Goal: Task Accomplishment & Management: Use online tool/utility

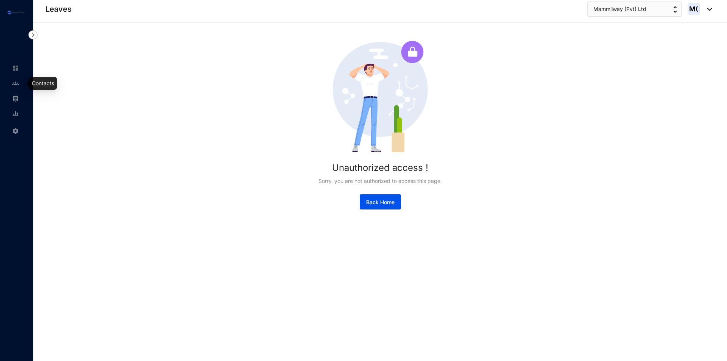
click at [15, 87] on link at bounding box center [21, 84] width 19 height 8
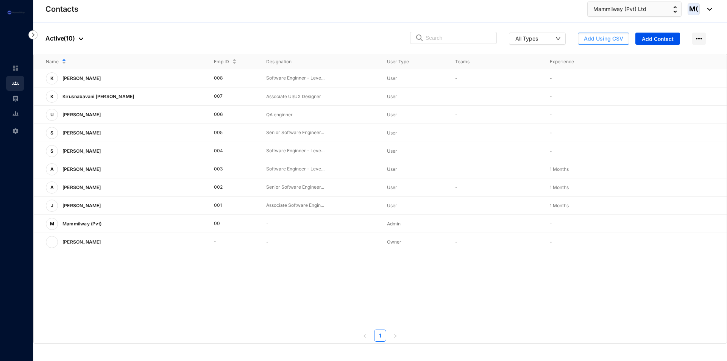
click at [620, 42] on span "Add Using CSV" at bounding box center [603, 39] width 39 height 8
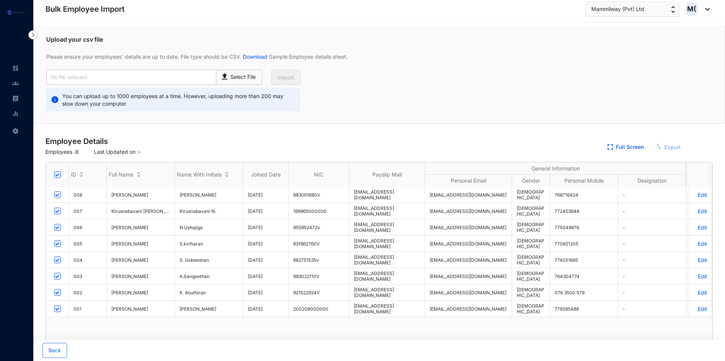
checkbox input "true"
click at [244, 80] on p "Select File" at bounding box center [243, 77] width 25 height 8
click at [0, 0] on input "Select File" at bounding box center [0, 0] width 0 height 0
type input "Onboarding staffs macro.csv"
click at [293, 81] on span "Import" at bounding box center [286, 78] width 16 height 8
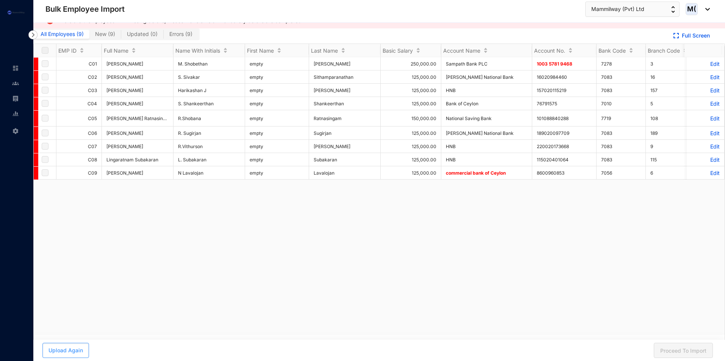
click at [73, 355] on button "Upload Again" at bounding box center [65, 350] width 47 height 15
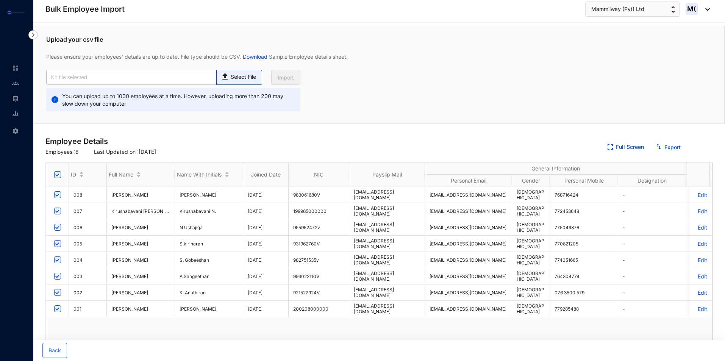
click at [238, 77] on p "Select File" at bounding box center [243, 77] width 25 height 8
click at [0, 0] on input "Select File" at bounding box center [0, 0] width 0 height 0
type input "Onboarding staffs macro.csv"
click at [287, 78] on span "Import" at bounding box center [286, 78] width 16 height 8
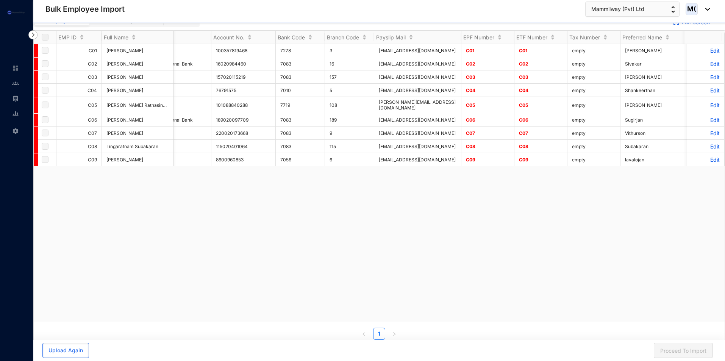
scroll to position [0, 323]
click at [474, 50] on td "C01" at bounding box center [485, 50] width 53 height 13
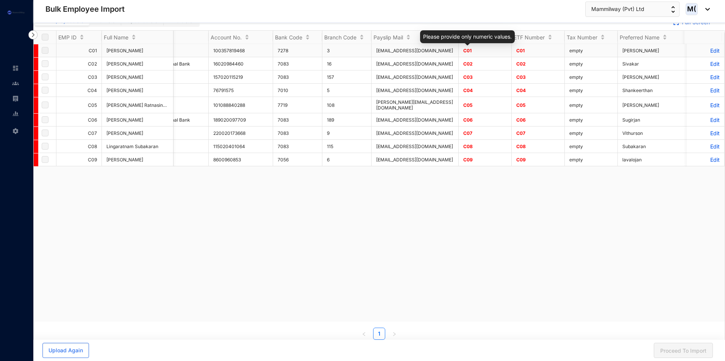
click at [469, 51] on span "C01" at bounding box center [467, 51] width 8 height 6
click at [705, 52] on p "Edit" at bounding box center [705, 50] width 28 height 6
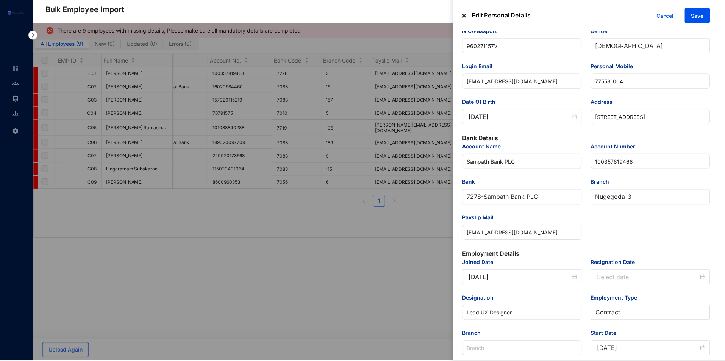
scroll to position [189, 0]
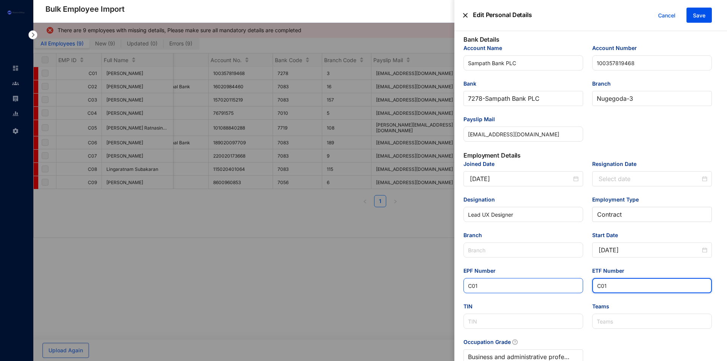
drag, startPoint x: 627, startPoint y: 286, endPoint x: 552, endPoint y: 290, distance: 75.1
click at [552, 290] on div "Joined Date [DATE] Resignation Date Designation Lead UX Designer Employment Typ…" at bounding box center [588, 267] width 258 height 214
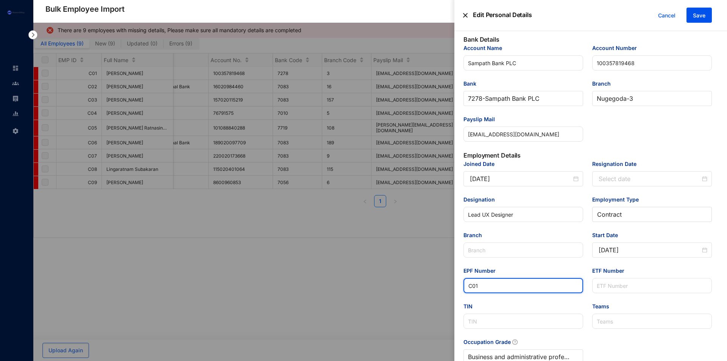
drag, startPoint x: 479, startPoint y: 289, endPoint x: 433, endPoint y: 290, distance: 46.6
click at [433, 361] on div "Edit Personal Details Cancel Save Personal Details Emp ID C01 Full Name [PERSON…" at bounding box center [363, 361] width 727 height 0
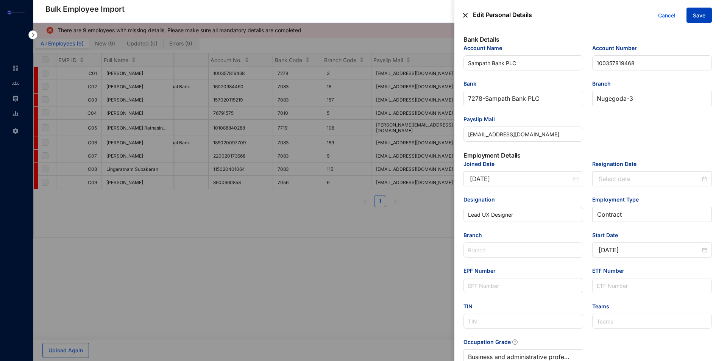
click at [705, 20] on button "Save" at bounding box center [699, 15] width 25 height 15
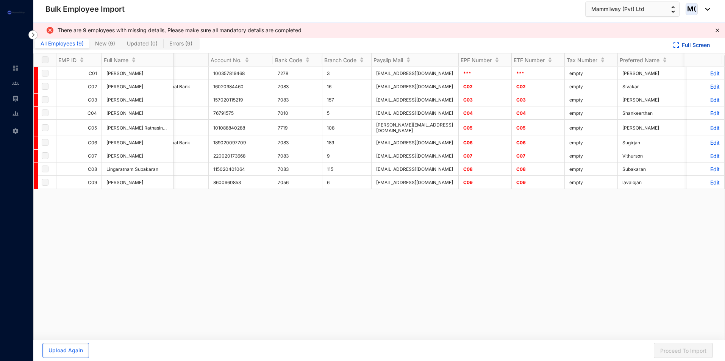
scroll to position [0, 323]
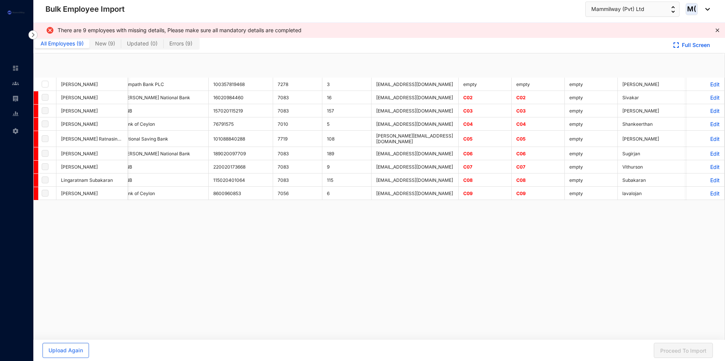
checkbox input "true"
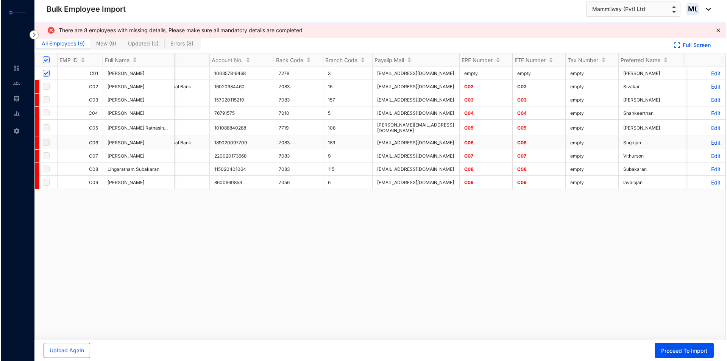
scroll to position [0, 0]
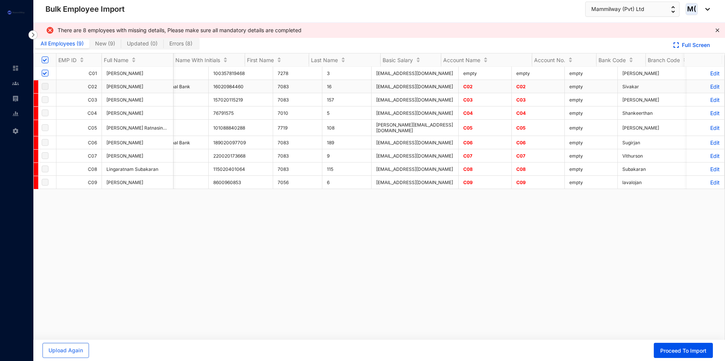
click at [708, 87] on p "Edit" at bounding box center [705, 86] width 28 height 6
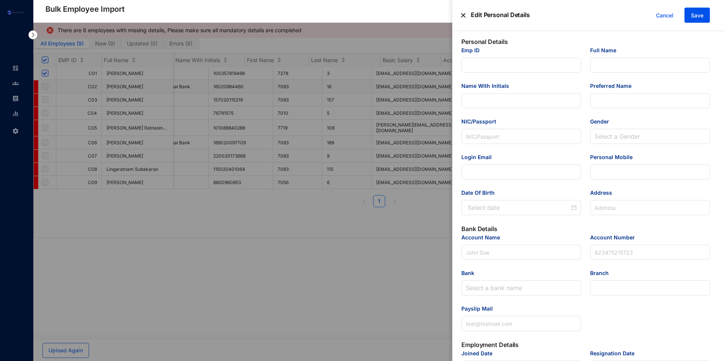
type input "C02"
type input "[PERSON_NAME]"
type input "S. Sivakar"
type input "Sivakar"
type input "940432928V"
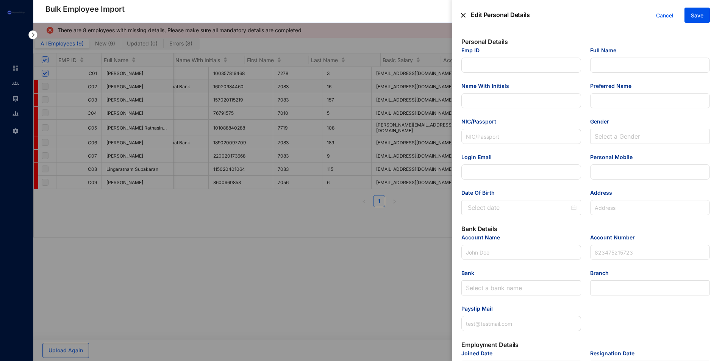
type input "[EMAIL_ADDRESS][DOMAIN_NAME]"
type input "770246042"
type input "[STREET_ADDRESS]"
type input "[PERSON_NAME] National Bank"
type input "16020984460"
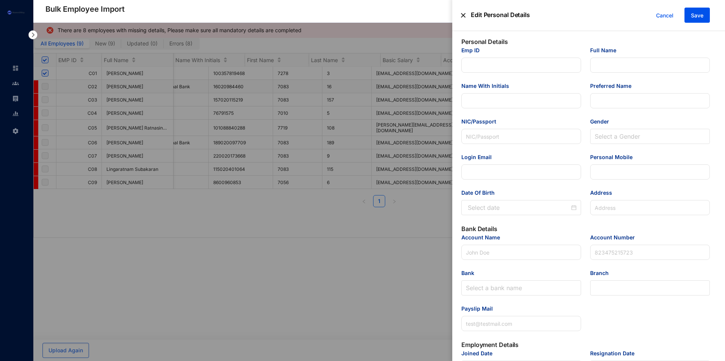
type input "[EMAIL_ADDRESS][DOMAIN_NAME]"
type input "C02"
type Salary "125000"
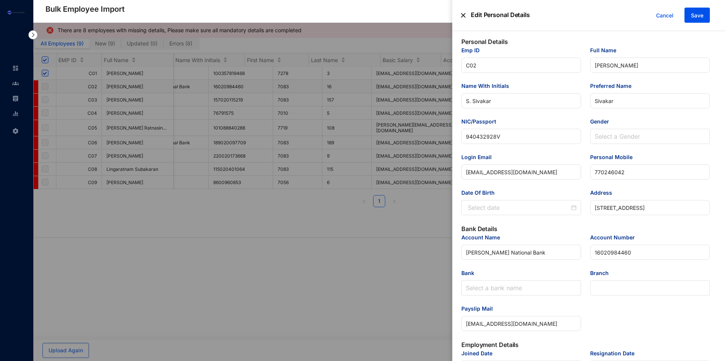
type input "[DATE]"
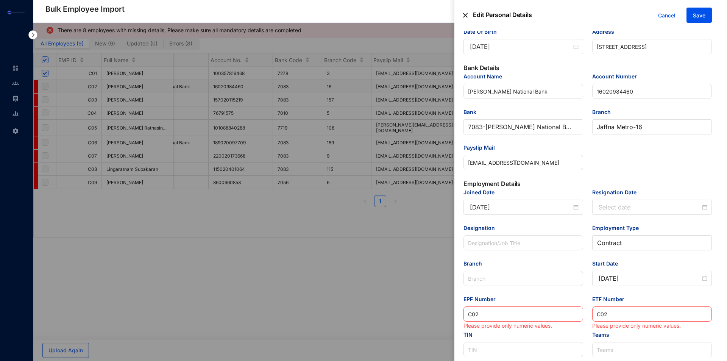
scroll to position [262, 0]
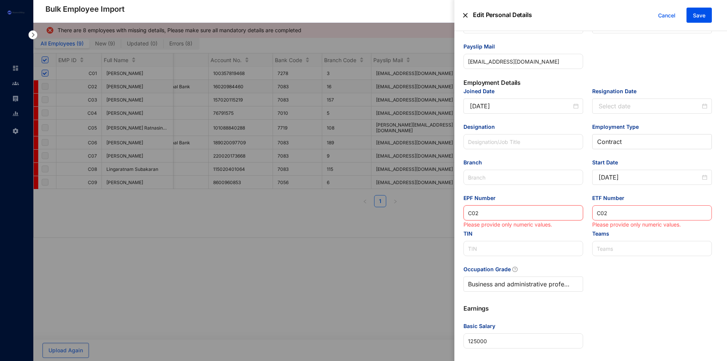
drag, startPoint x: 556, startPoint y: 216, endPoint x: 312, endPoint y: 235, distance: 244.7
click at [312, 361] on div "Edit Personal Details Cancel Save Personal Details Emp ID C02 Full Name [PERSON…" at bounding box center [363, 361] width 727 height 0
drag, startPoint x: 623, startPoint y: 215, endPoint x: 533, endPoint y: 191, distance: 93.6
click at [489, 221] on div "Joined Date [DATE] Resignation Date Designation Employment Type [DEMOGRAPHIC_DA…" at bounding box center [588, 194] width 258 height 214
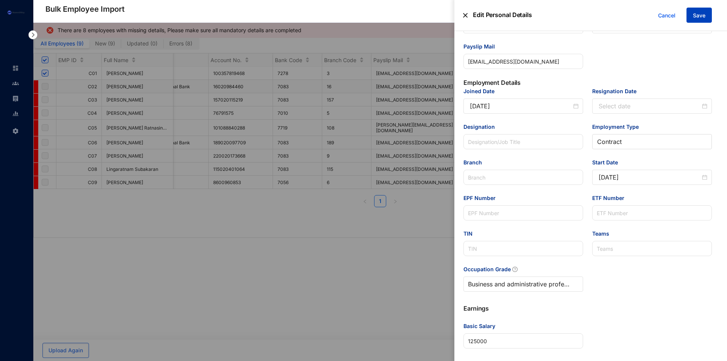
click at [701, 17] on span "Save" at bounding box center [699, 16] width 12 height 8
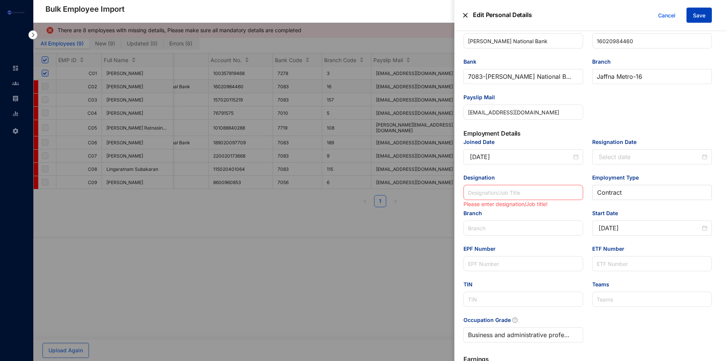
scroll to position [0, 0]
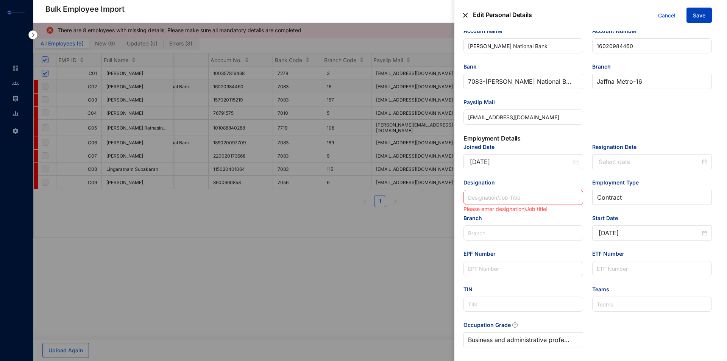
click at [697, 21] on button "Save" at bounding box center [699, 15] width 25 height 15
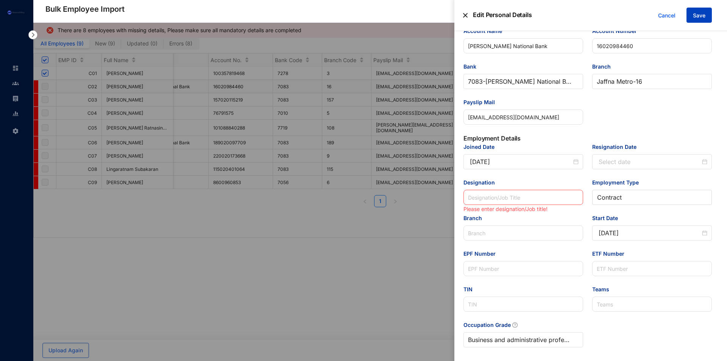
click at [697, 21] on button "Save" at bounding box center [699, 15] width 25 height 15
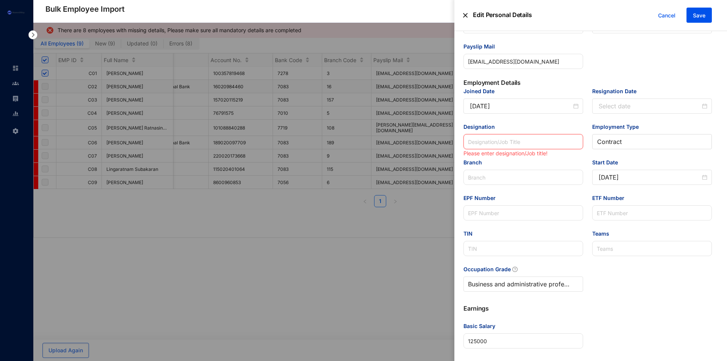
click at [513, 145] on input "Designation" at bounding box center [524, 141] width 120 height 15
type input "c"
type input "Consultant"
click at [704, 16] on span "Save" at bounding box center [699, 16] width 12 height 8
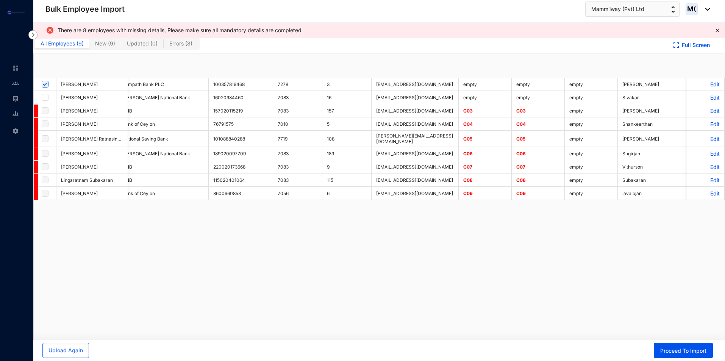
checkbox input "true"
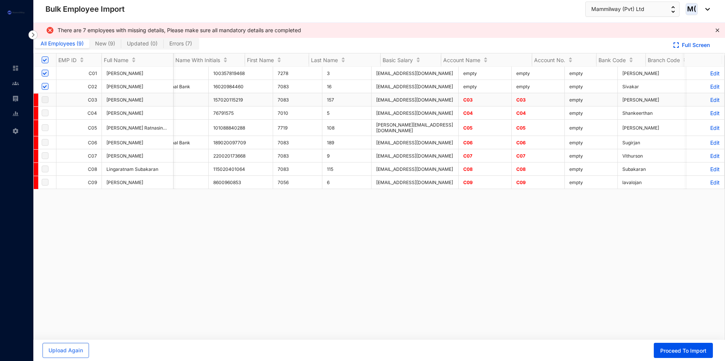
click at [706, 100] on p "Edit" at bounding box center [705, 100] width 28 height 6
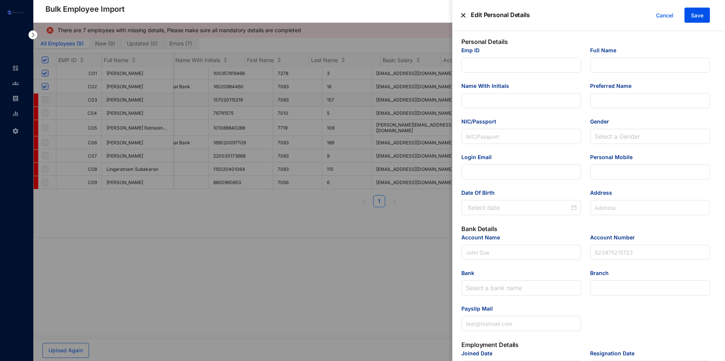
type input "C03"
type input "[PERSON_NAME]"
type input "Harikashan J"
type input "[PERSON_NAME]"
type input "931473603V"
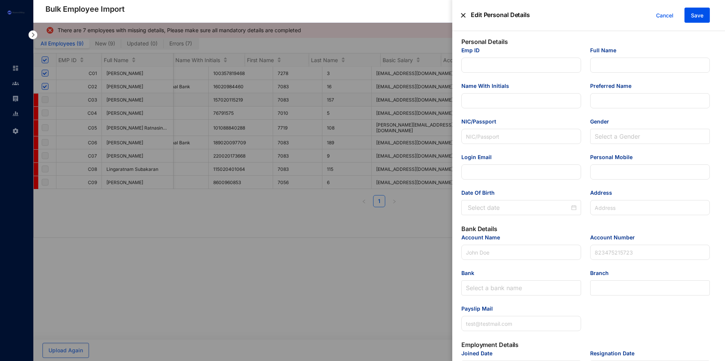
type input "[EMAIL_ADDRESS][DOMAIN_NAME]"
type input "770448201"
type input "Chankanai West, [GEOGRAPHIC_DATA]. [GEOGRAPHIC_DATA]. [GEOGRAPHIC_DATA]"
type input "HNB"
type input "157020115219"
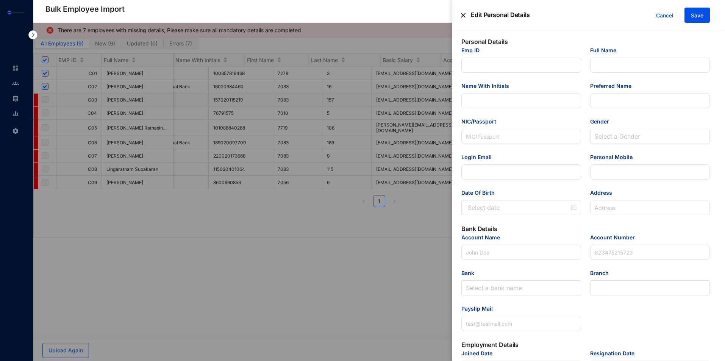
type input "[EMAIL_ADDRESS][DOMAIN_NAME]"
type input "C03"
type Salary "125000"
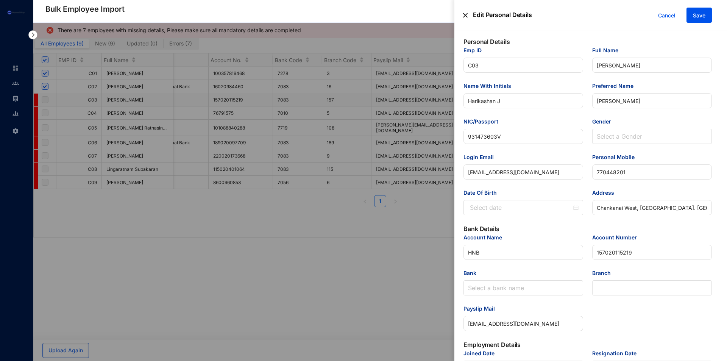
type input "[DATE]"
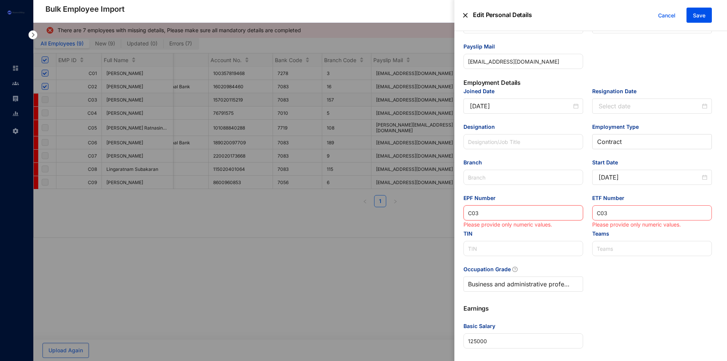
drag, startPoint x: 516, startPoint y: 214, endPoint x: 413, endPoint y: 220, distance: 103.2
click at [416, 361] on div "Edit Personal Details Cancel Save Personal Details Emp ID C03 Full Name [PERSON…" at bounding box center [363, 361] width 727 height 0
drag, startPoint x: 553, startPoint y: 220, endPoint x: 539, endPoint y: 221, distance: 14.0
click at [539, 221] on div "Joined Date [DATE] Resignation Date Designation Employment Type [DEMOGRAPHIC_DA…" at bounding box center [588, 194] width 258 height 214
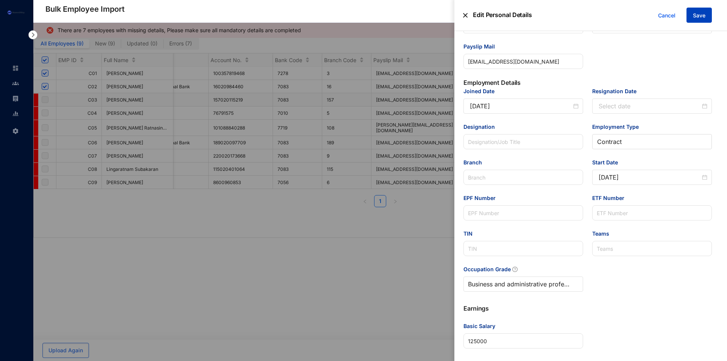
click at [705, 15] on span "Save" at bounding box center [699, 16] width 12 height 8
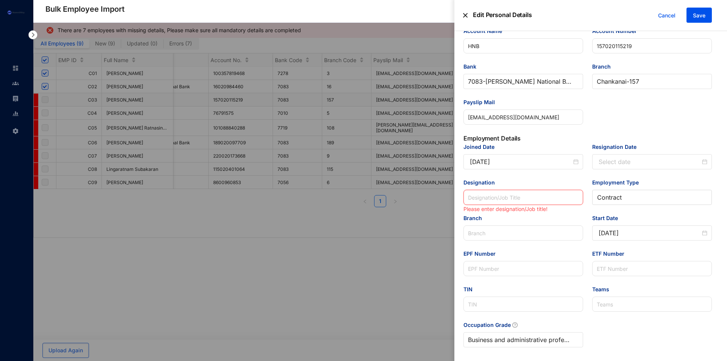
click at [520, 198] on input "Designation" at bounding box center [524, 197] width 120 height 15
paste input "Consultant"
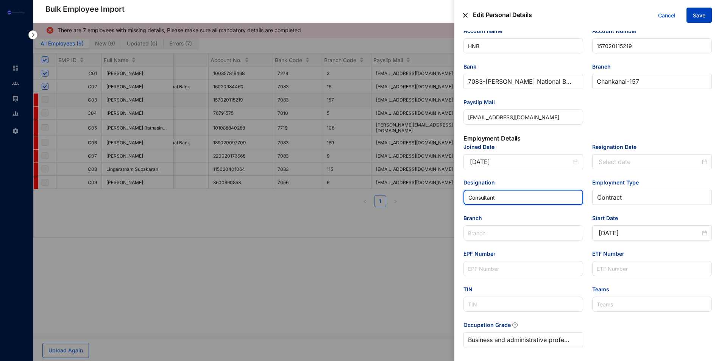
type input "Consultant"
click at [709, 16] on button "Save" at bounding box center [699, 15] width 25 height 15
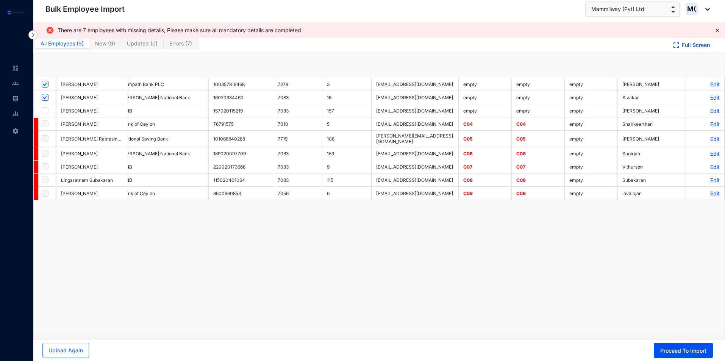
checkbox input "true"
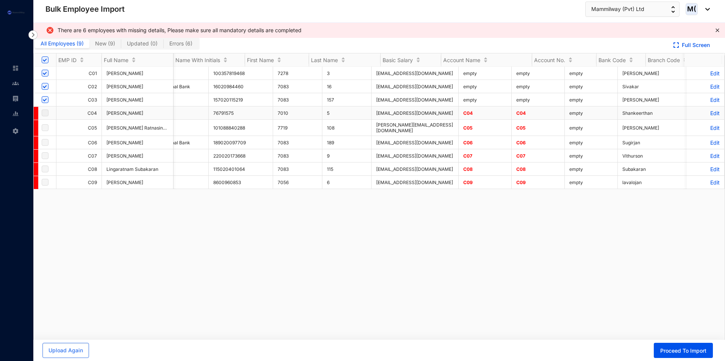
click at [710, 116] on p "Edit" at bounding box center [705, 113] width 28 height 6
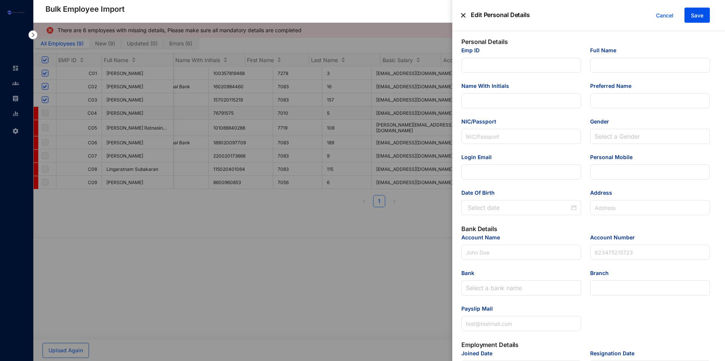
type input "C04"
type input "[PERSON_NAME]"
type input "S. Shankeerthan"
type input "Shankeerthan"
type input "973450433V"
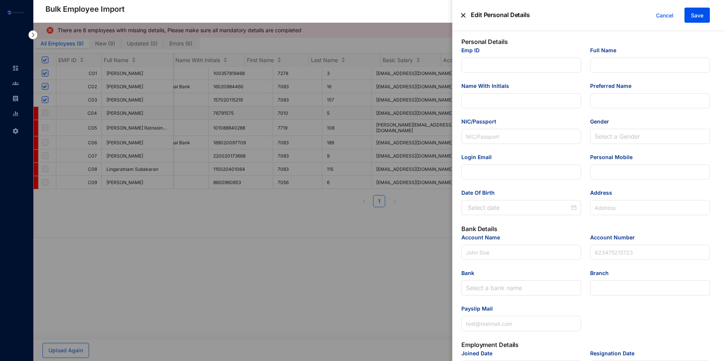
type input "[EMAIL_ADDRESS][DOMAIN_NAME]"
type input "773495907"
type input "[GEOGRAPHIC_DATA], [GEOGRAPHIC_DATA]."
type input "Bank of Ceylon"
type input "76791575"
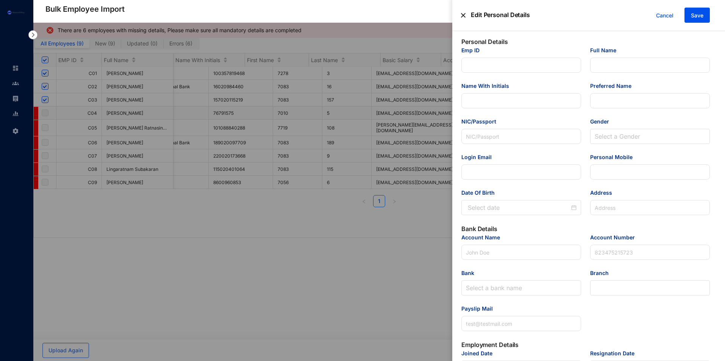
type input "[EMAIL_ADDRESS][DOMAIN_NAME]"
type input "Backend Developer - Part time"
type input "C04"
type Salary "125000"
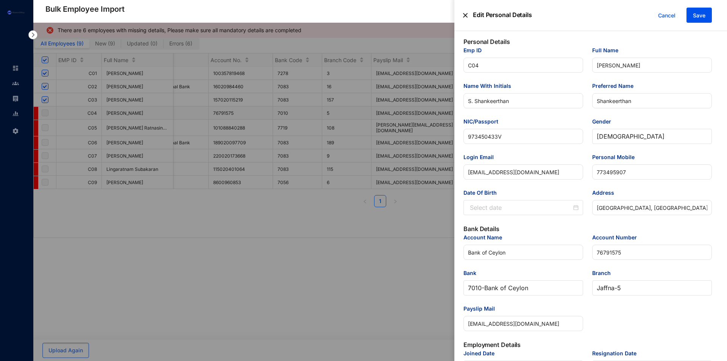
type input "[DATE]"
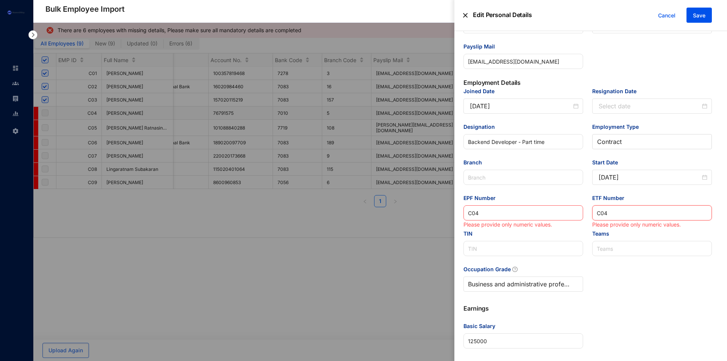
drag, startPoint x: 603, startPoint y: 212, endPoint x: 537, endPoint y: 226, distance: 68.1
click at [537, 226] on div "Joined Date [DATE] Resignation Date Designation Backend Developer - [DEMOGRAPHI…" at bounding box center [588, 194] width 258 height 214
drag, startPoint x: 621, startPoint y: 214, endPoint x: 536, endPoint y: 220, distance: 85.1
click at [536, 220] on div "Joined Date [DATE] Resignation Date Designation Backend Developer - [DEMOGRAPHI…" at bounding box center [588, 194] width 258 height 214
drag, startPoint x: 451, startPoint y: 219, endPoint x: 386, endPoint y: 223, distance: 65.3
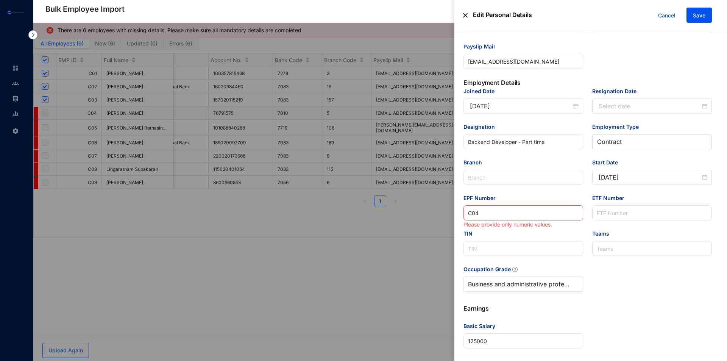
click at [386, 361] on div "Edit Personal Details Cancel Save Personal Details Emp ID C04 Full Name [PERSON…" at bounding box center [363, 361] width 727 height 0
click at [703, 16] on span "Save" at bounding box center [699, 16] width 12 height 8
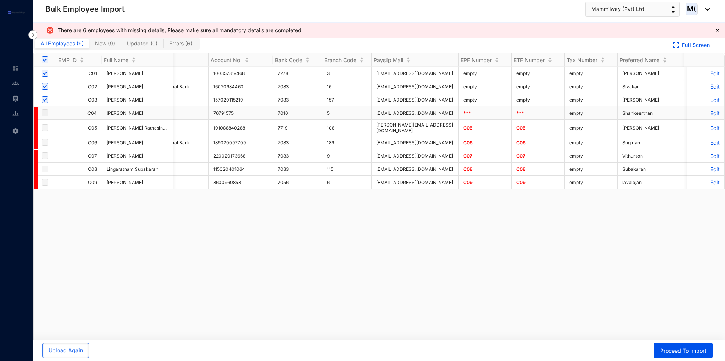
scroll to position [0, 323]
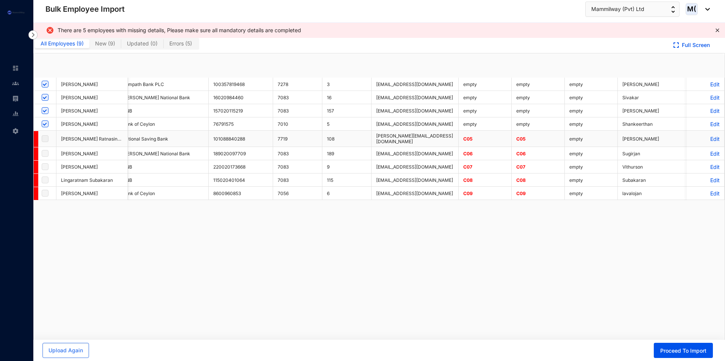
checkbox input "true"
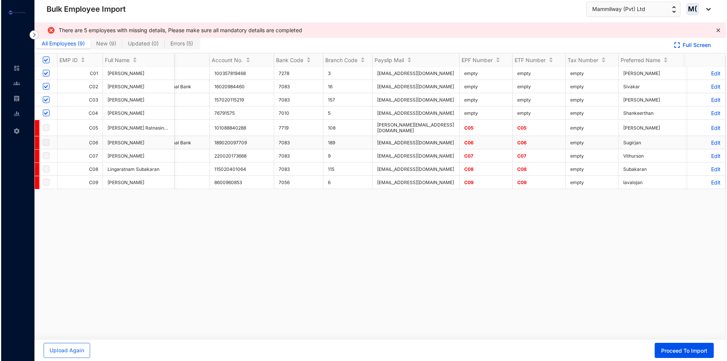
scroll to position [0, 0]
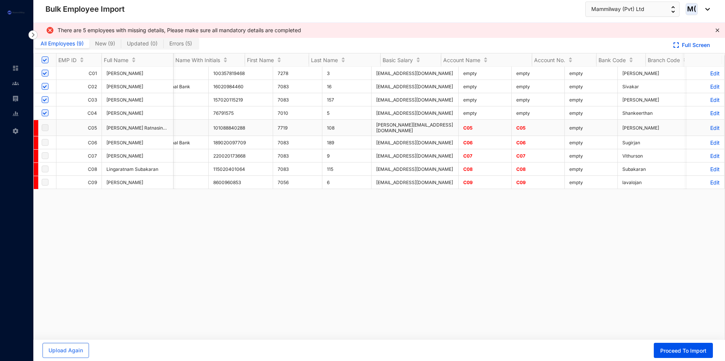
click at [710, 128] on p "Edit" at bounding box center [705, 128] width 28 height 6
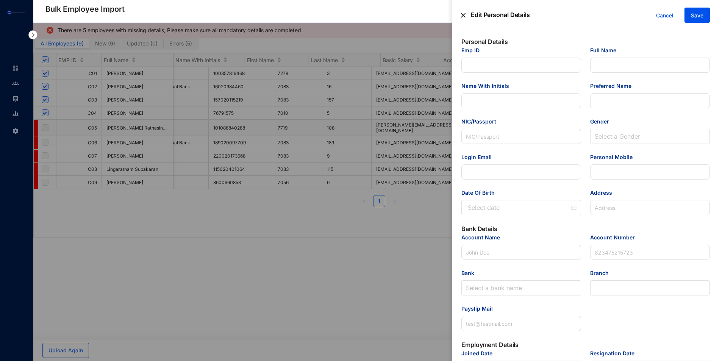
type input "C05"
type input "[PERSON_NAME] Ratnasingam"
type input "R.Shobana"
type input "[PERSON_NAME]"
type input "927052415V"
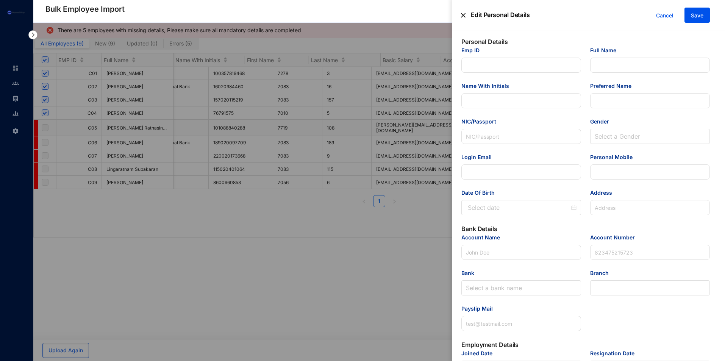
type input "[PERSON_NAME][EMAIL_ADDRESS][DOMAIN_NAME]"
type input "776988945"
type input "[STREET_ADDRESS]"
type input "National Saving Bank"
type input "101088840288"
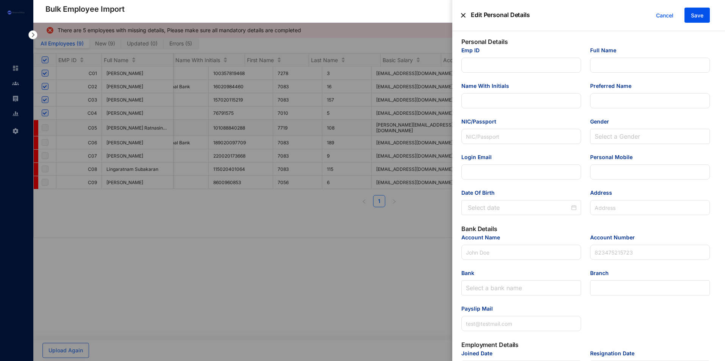
type input "[PERSON_NAME][EMAIL_ADDRESS][DOMAIN_NAME]"
type input "Senior QA Engineer"
type input "C05"
type Salary "150000"
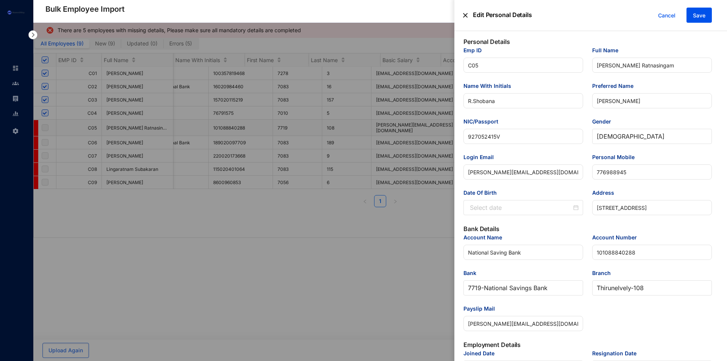
scroll to position [0, 323]
type input "[DATE]"
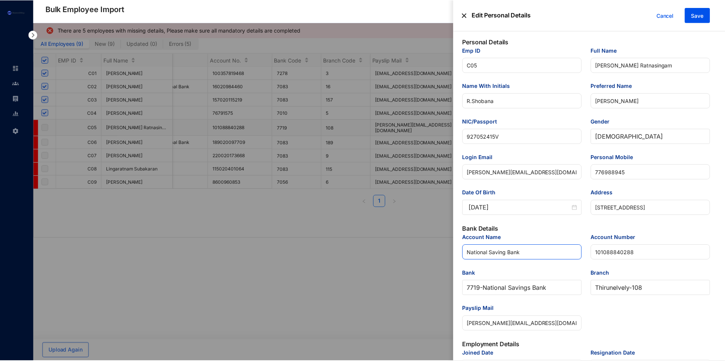
scroll to position [227, 0]
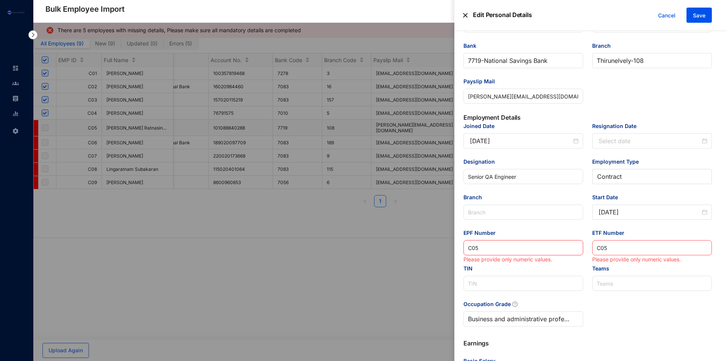
drag, startPoint x: 440, startPoint y: 259, endPoint x: 411, endPoint y: 262, distance: 28.7
click at [411, 361] on div "Edit Personal Details Cancel Save Personal Details Emp ID C05 Full Name [PERSON…" at bounding box center [363, 361] width 727 height 0
drag, startPoint x: 623, startPoint y: 242, endPoint x: 521, endPoint y: 251, distance: 102.7
click at [521, 251] on div "Joined Date [DATE] Resignation Date Designation Senior QA Engineer Employment T…" at bounding box center [588, 229] width 258 height 214
click at [708, 5] on div "Edit Personal Details Cancel Save" at bounding box center [591, 15] width 273 height 31
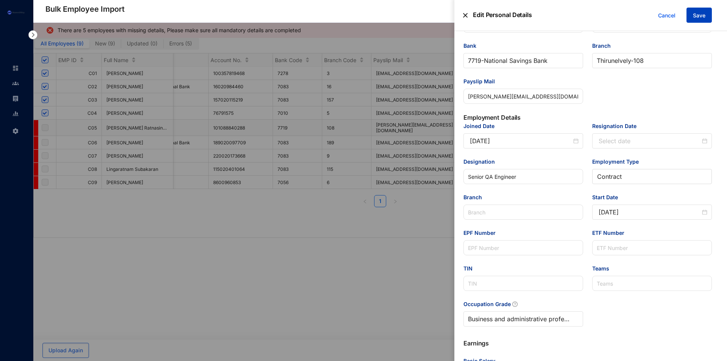
click at [705, 18] on span "Save" at bounding box center [699, 16] width 12 height 8
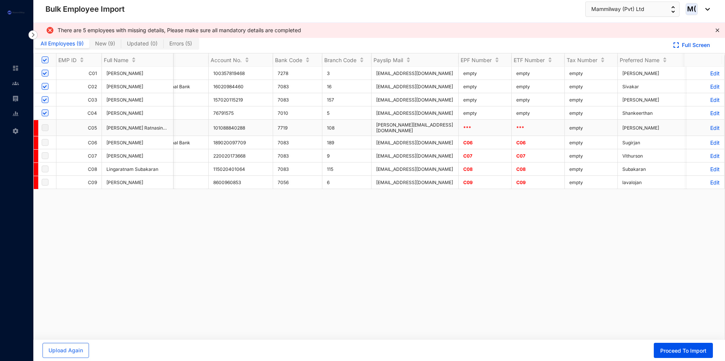
scroll to position [0, 323]
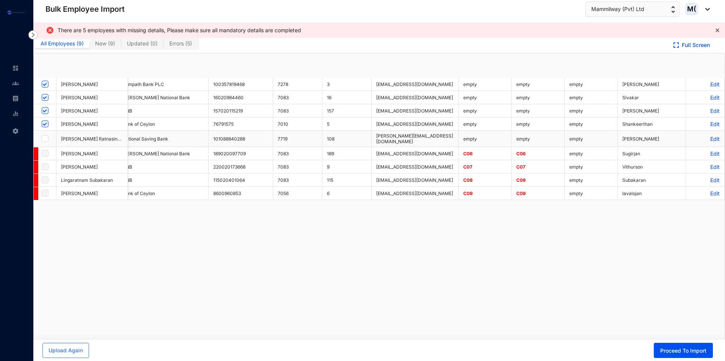
checkbox input "true"
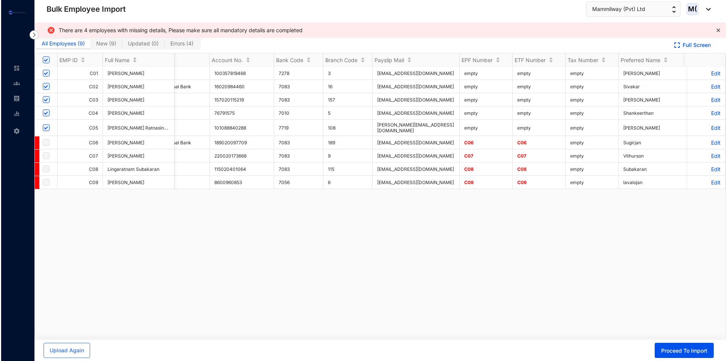
scroll to position [0, 0]
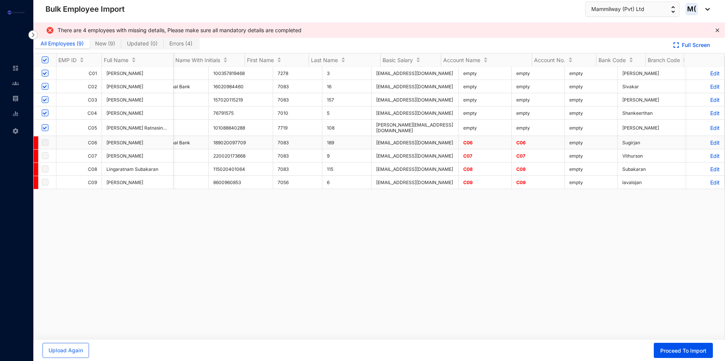
click at [705, 142] on p "Edit" at bounding box center [705, 142] width 28 height 6
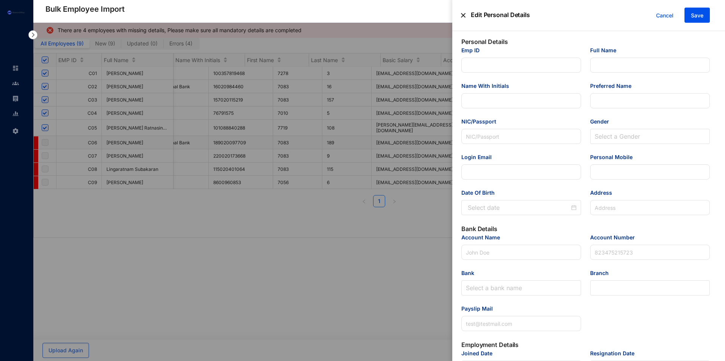
type input "C06"
type input "[PERSON_NAME]"
type input "R. Sugirjan"
type input "Sugirjan"
type input "943363684V"
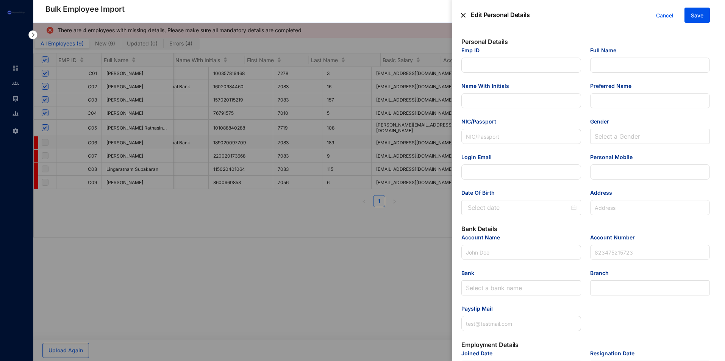
type input "[EMAIL_ADDRESS][DOMAIN_NAME]"
type input "768489892"
type input "Atchuvely South, Atchuvely"
type input "[PERSON_NAME] National Bank"
type input "189020097709"
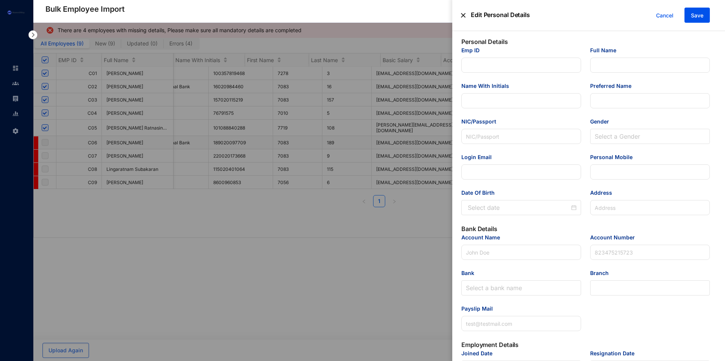
type input "[EMAIL_ADDRESS][DOMAIN_NAME]"
type input "C06"
type Salary "125000"
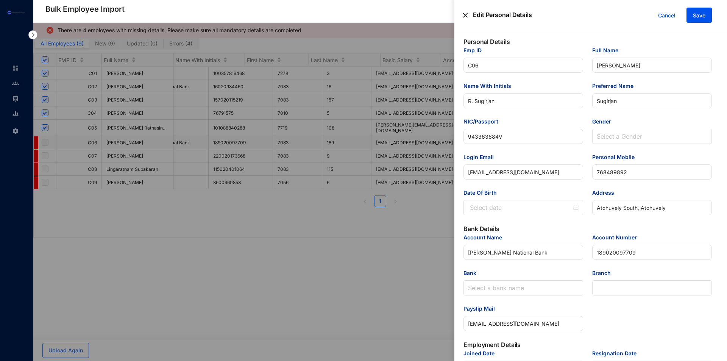
type input "[DATE]"
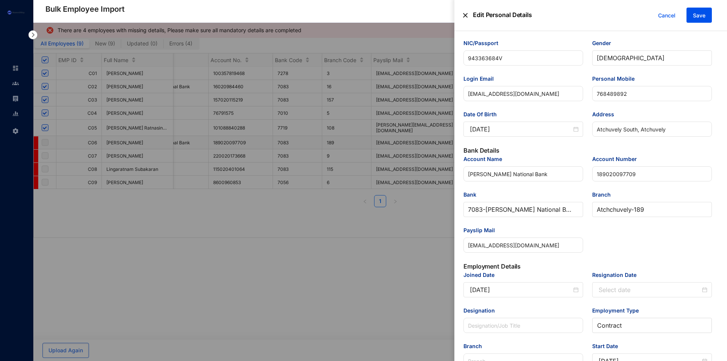
scroll to position [152, 0]
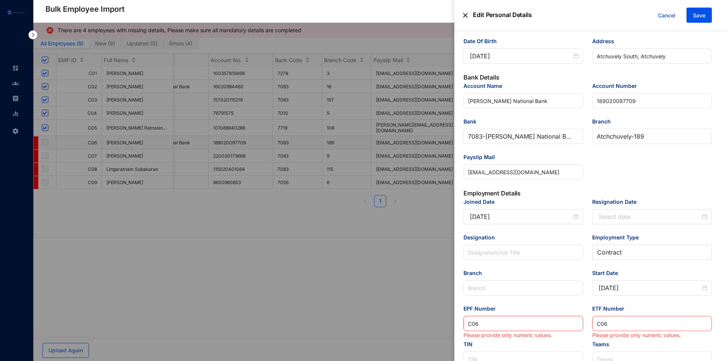
drag, startPoint x: 409, startPoint y: 331, endPoint x: 387, endPoint y: 328, distance: 22.6
click at [387, 361] on div "Edit Personal Details Cancel Save Personal Details Emp ID C06 Full Name [PERSON…" at bounding box center [363, 361] width 727 height 0
drag, startPoint x: 624, startPoint y: 323, endPoint x: 518, endPoint y: 333, distance: 106.9
click at [517, 334] on div "Joined Date [DATE] Resignation Date Designation Employment Type [DEMOGRAPHIC_DA…" at bounding box center [588, 305] width 258 height 214
click at [698, 17] on span "Save" at bounding box center [699, 16] width 12 height 8
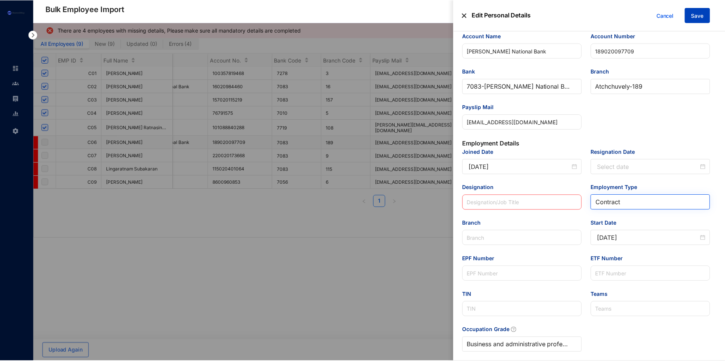
scroll to position [206, 0]
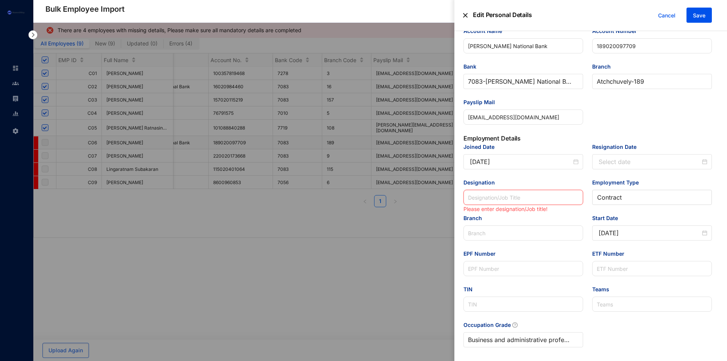
click at [518, 196] on input "Designation" at bounding box center [524, 197] width 120 height 15
paste input "Consultant"
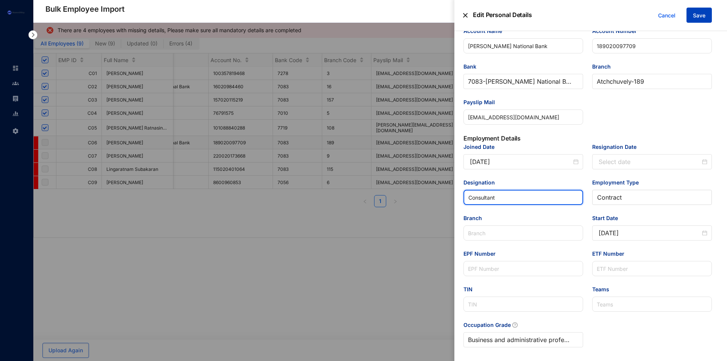
type input "Consultant"
click at [700, 15] on span "Save" at bounding box center [699, 16] width 12 height 8
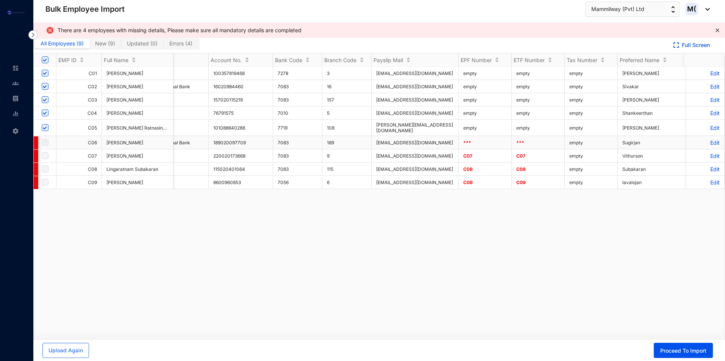
scroll to position [0, 323]
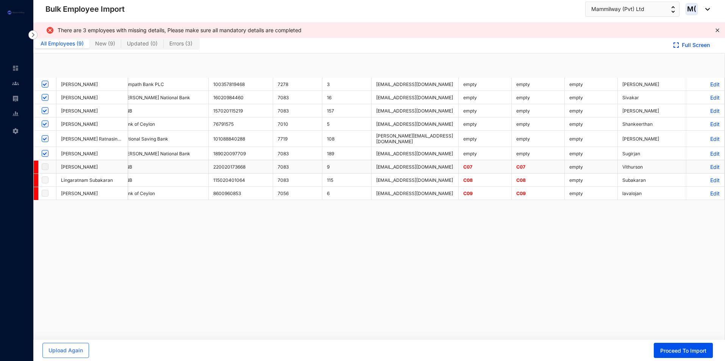
checkbox input "true"
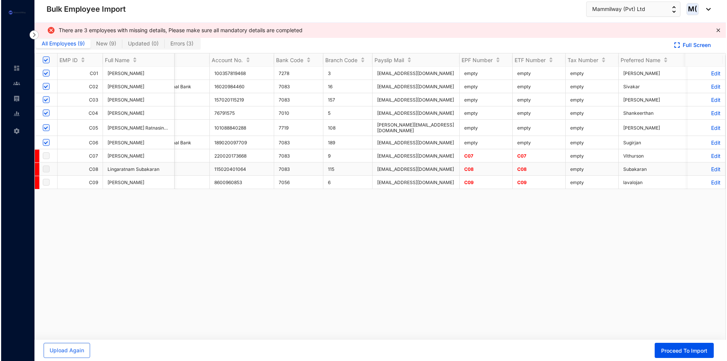
scroll to position [0, 0]
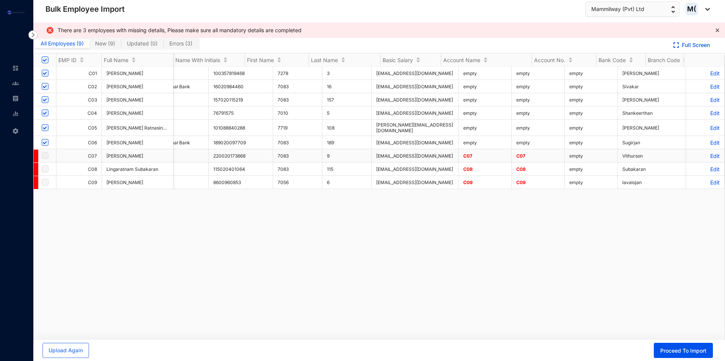
click at [708, 153] on p "Edit" at bounding box center [705, 156] width 28 height 6
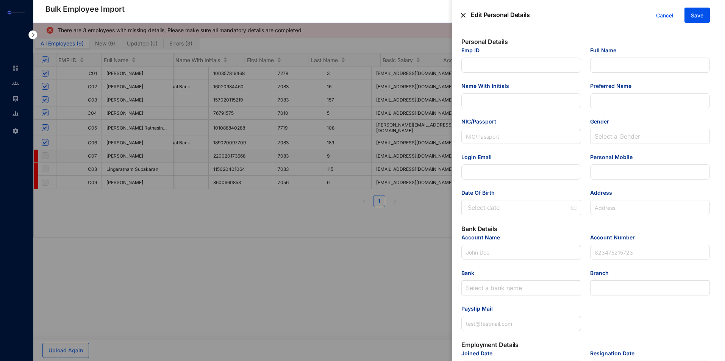
type input "C07"
type input "[PERSON_NAME]"
type input "R.Vithurson"
type input "Vithurson"
type input "982010551v"
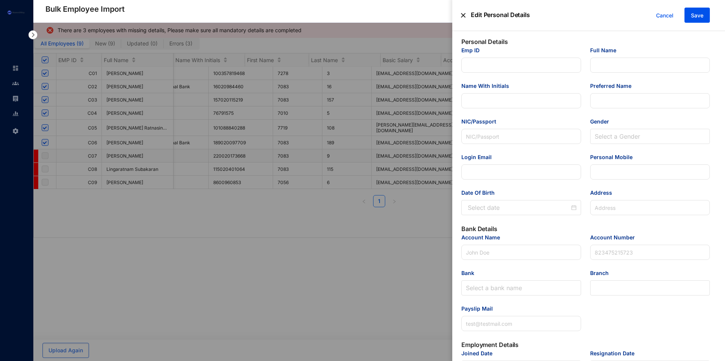
type input "[EMAIL_ADDRESS][DOMAIN_NAME]"
type input "756787222"
type input "[STREET_ADDRESS]"
type input "HNB"
type input "220020173668"
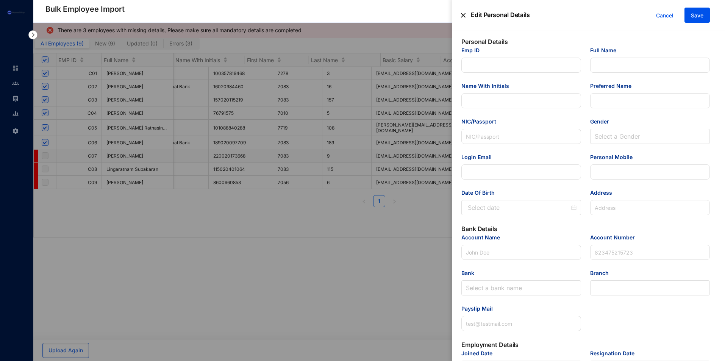
type input "[EMAIL_ADDRESS][DOMAIN_NAME]"
type input "C07"
type Salary "125000"
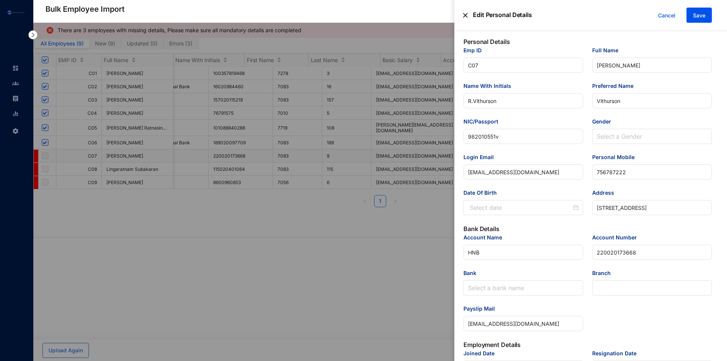
type input "[DATE]"
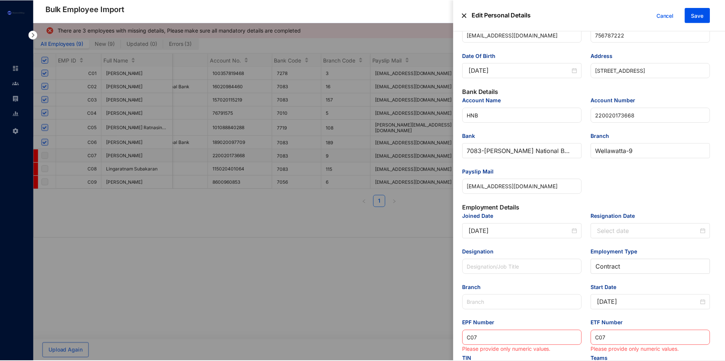
scroll to position [262, 0]
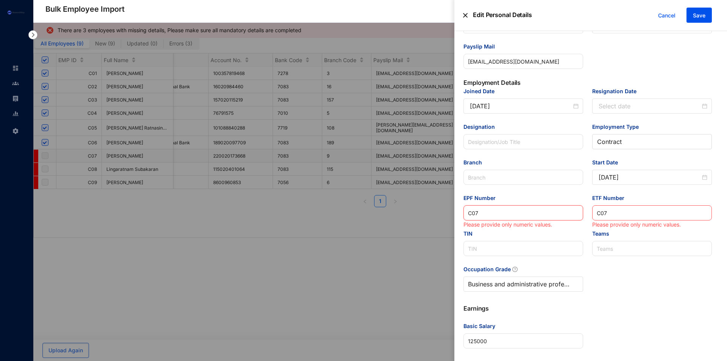
drag, startPoint x: 488, startPoint y: 216, endPoint x: 421, endPoint y: 220, distance: 67.5
click at [421, 361] on div "Edit Personal Details Cancel Save Personal Details Emp ID C07 Full Name [PERSON…" at bounding box center [363, 361] width 727 height 0
drag, startPoint x: 661, startPoint y: 212, endPoint x: 552, endPoint y: 225, distance: 109.9
click at [552, 225] on div "Joined Date [DATE] Resignation Date Designation Employment Type [DEMOGRAPHIC_DA…" at bounding box center [588, 194] width 258 height 214
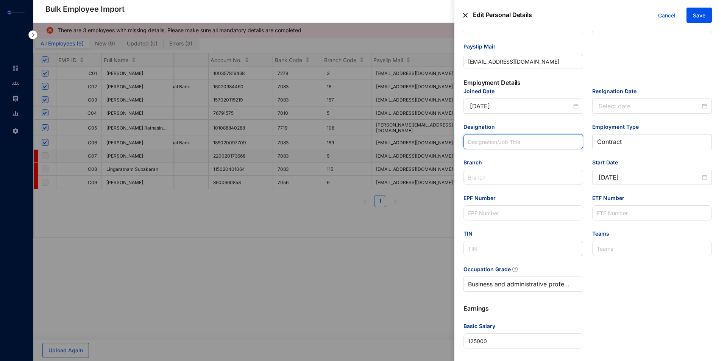
click at [498, 141] on input "Designation" at bounding box center [524, 141] width 120 height 15
paste input "Consultant"
type input "Consultant"
click at [698, 15] on span "Save" at bounding box center [699, 16] width 12 height 8
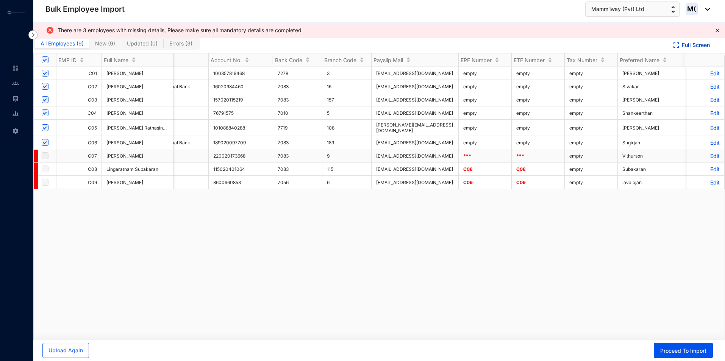
scroll to position [0, 323]
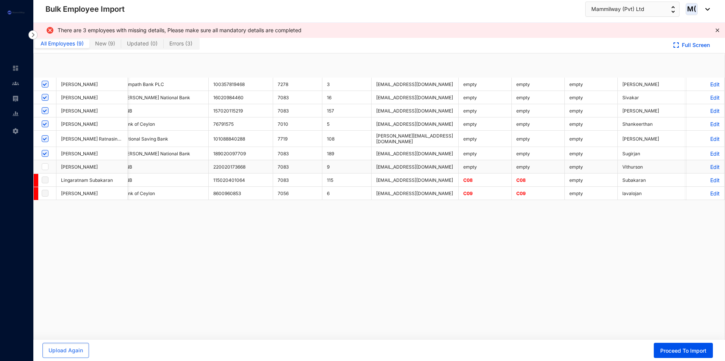
checkbox input "true"
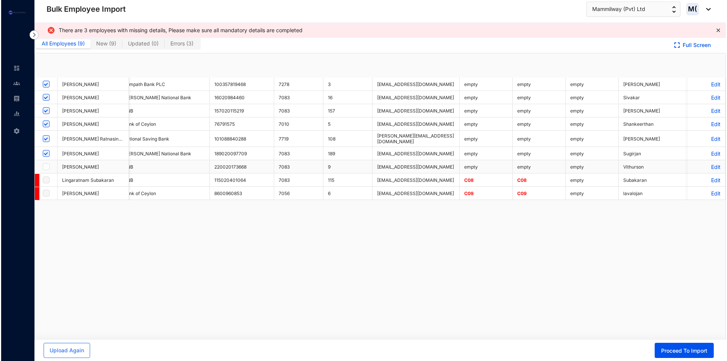
scroll to position [0, 0]
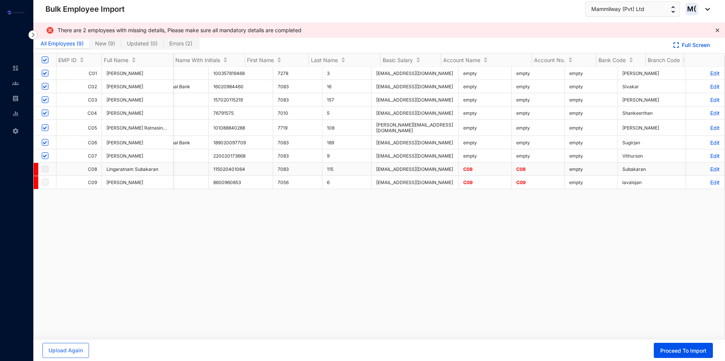
click at [709, 166] on p "Edit" at bounding box center [705, 169] width 28 height 6
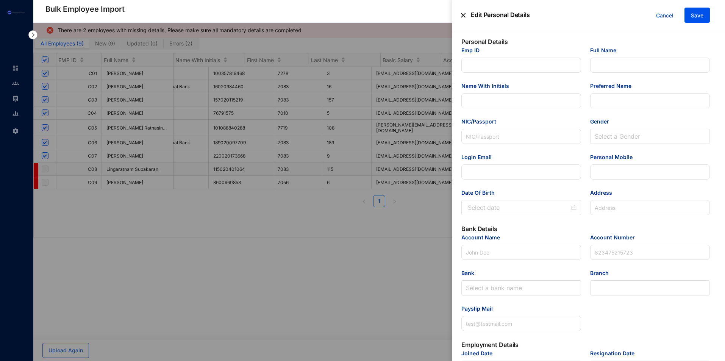
type input "C08"
type input "Lingaratnam Subakaran"
type input "L. Subakaran"
type input "Subakaran"
type input "1.9972E+11"
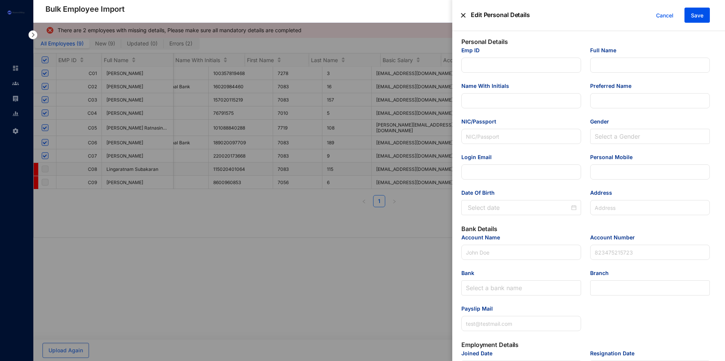
type input "[EMAIL_ADDRESS][DOMAIN_NAME]"
type input "764914081"
type input "[STREET_ADDRESS]."
type input "HNB"
type input "115020401064"
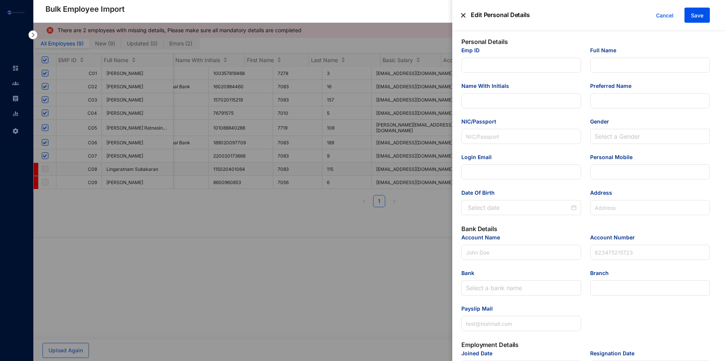
type input "[EMAIL_ADDRESS][DOMAIN_NAME]"
type input "Backend developer - part time"
type input "C08"
type Salary "125000"
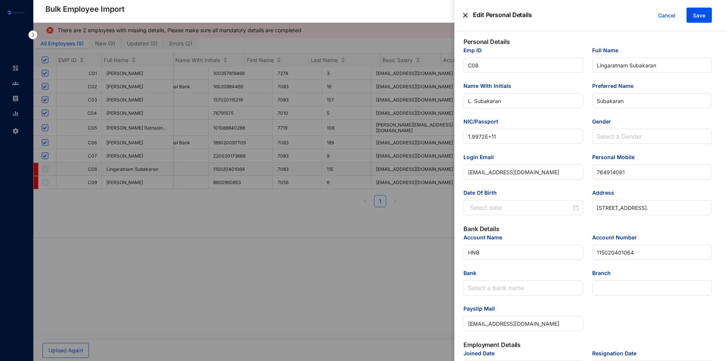
scroll to position [0, 323]
type input "[DATE]"
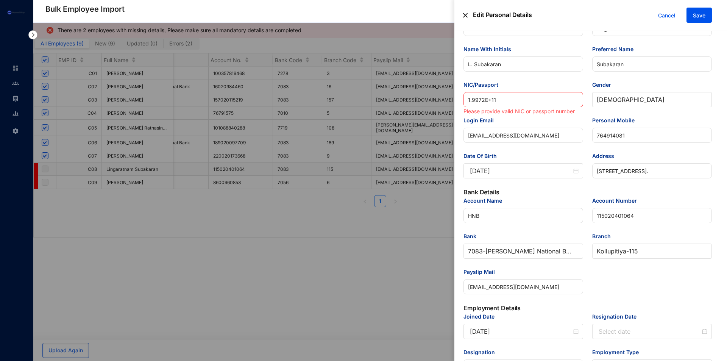
scroll to position [35, 0]
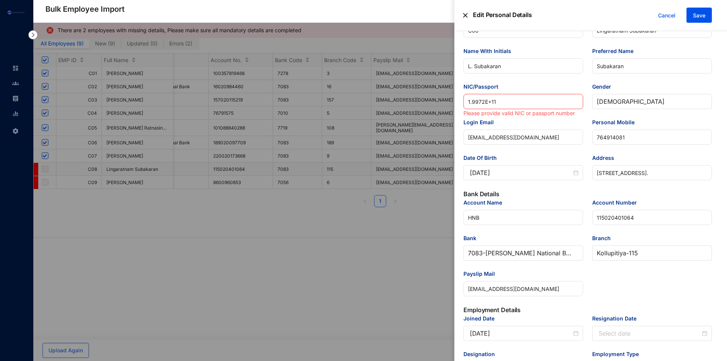
click at [513, 103] on input "1.9972E+11" at bounding box center [524, 101] width 120 height 15
drag, startPoint x: 512, startPoint y: 97, endPoint x: 400, endPoint y: 108, distance: 113.0
click at [400, 361] on div "Edit Personal Details Cancel Save Personal Details Emp ID C08 Full Name [PERSON…" at bounding box center [363, 361] width 727 height 0
paste input "99719500994"
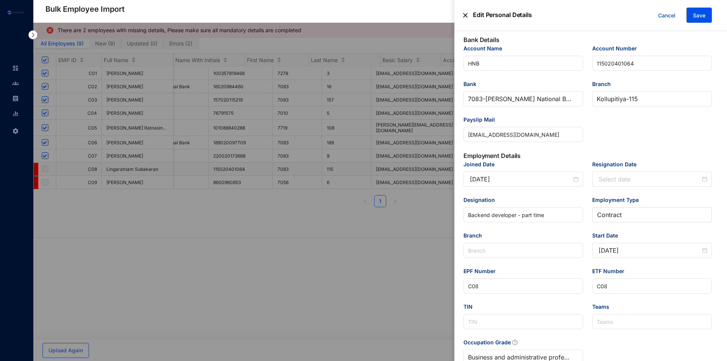
scroll to position [189, 0]
type input "199719500994"
drag, startPoint x: 486, startPoint y: 287, endPoint x: 429, endPoint y: 290, distance: 56.9
click at [429, 361] on div "Edit Personal Details Cancel Save Personal Details Emp ID C08 Full Name [PERSON…" at bounding box center [363, 361] width 727 height 0
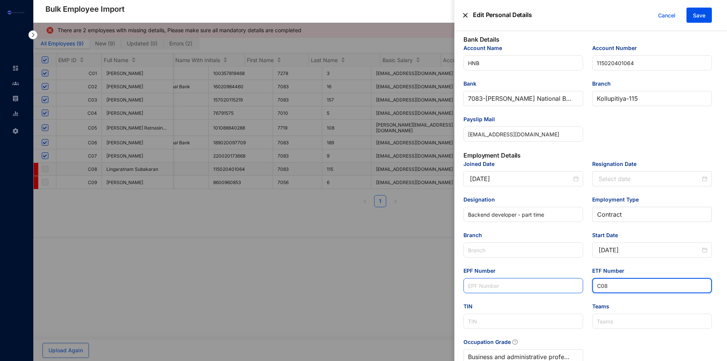
drag, startPoint x: 625, startPoint y: 281, endPoint x: 523, endPoint y: 290, distance: 102.3
click at [523, 290] on div "Joined Date [DATE] Resignation Date Designation Backend developer - [DEMOGRAPHI…" at bounding box center [588, 267] width 258 height 214
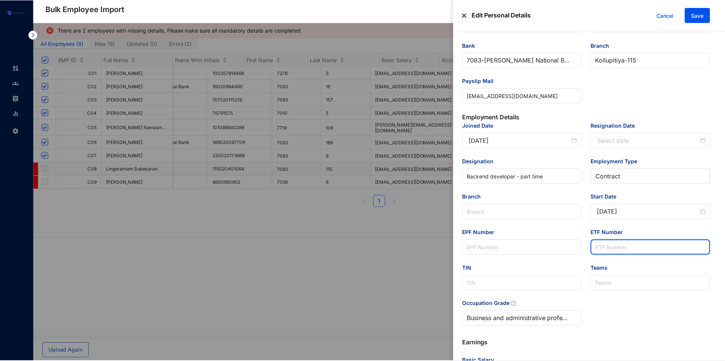
scroll to position [262, 0]
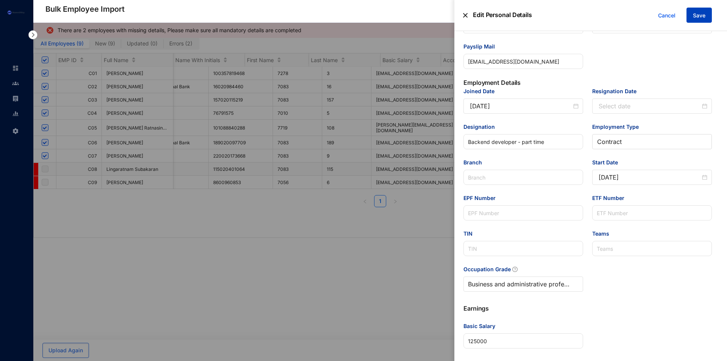
click at [711, 17] on button "Save" at bounding box center [699, 15] width 25 height 15
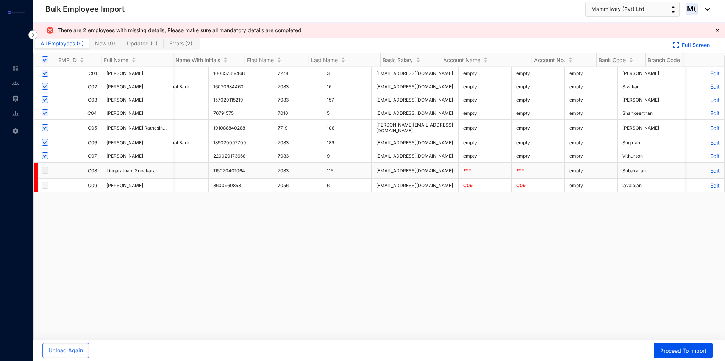
scroll to position [0, 323]
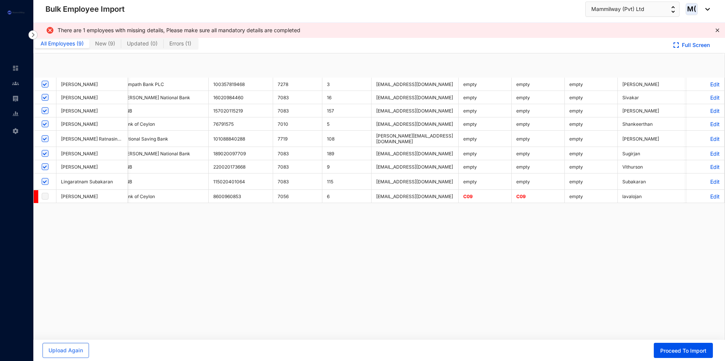
checkbox input "true"
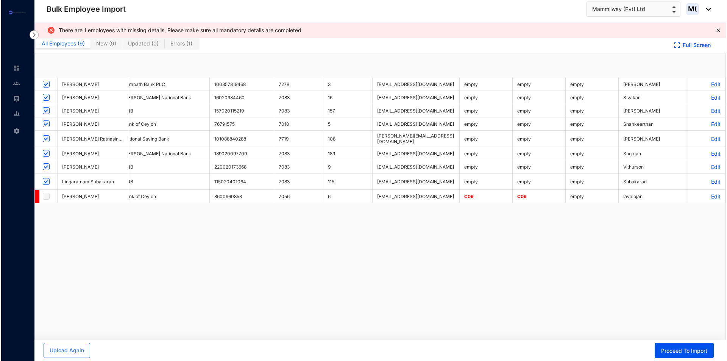
scroll to position [0, 0]
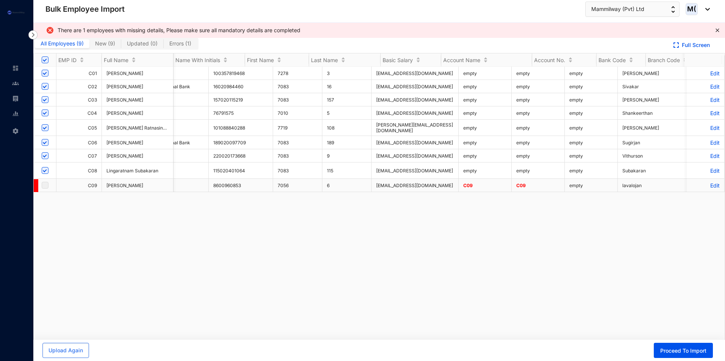
click at [708, 185] on p "Edit" at bounding box center [705, 185] width 28 height 6
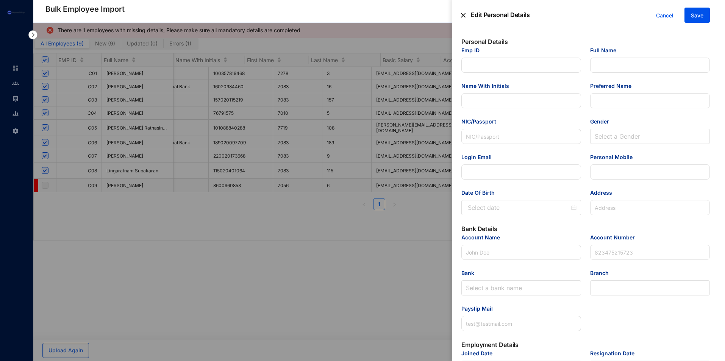
type input "C09"
type input "[PERSON_NAME]"
type input "N Lavalojan"
type input "lavalojan"
type input "942682271V"
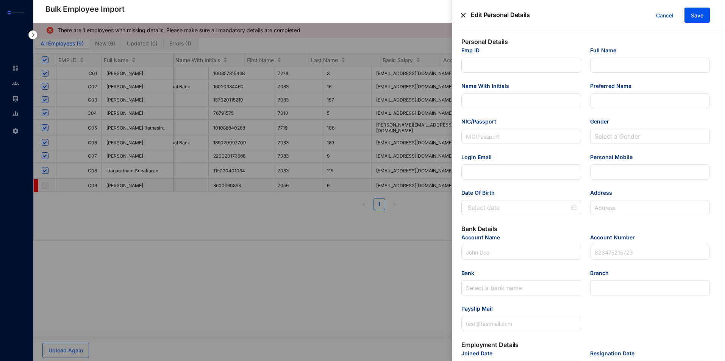
type input "[EMAIL_ADDRESS][DOMAIN_NAME]"
type input "767086837"
type input "[STREET_ADDRESS]"
type input "Bank of Ceylon"
type input "8600960853"
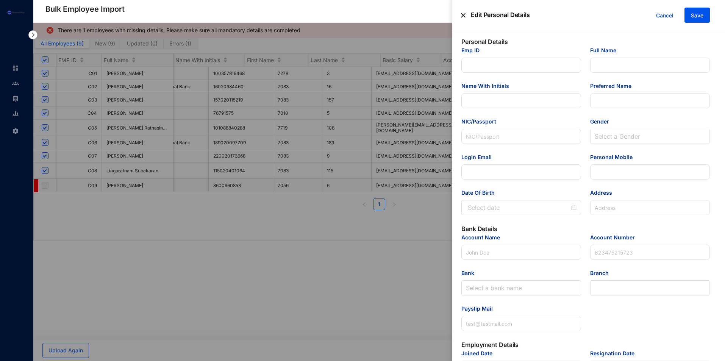
type input "[EMAIL_ADDRESS][DOMAIN_NAME]"
type input "Software Engineer"
type input "C09"
type Salary "125000"
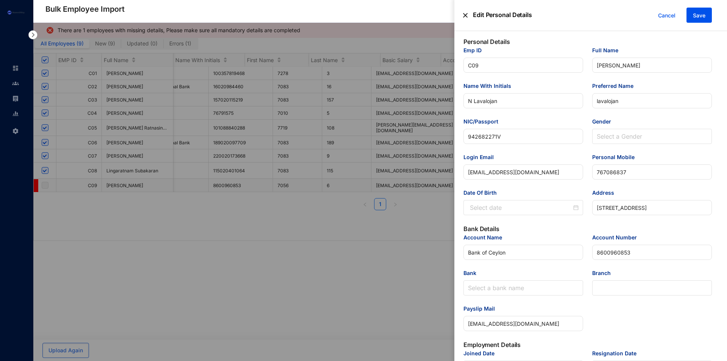
type input "[DATE]"
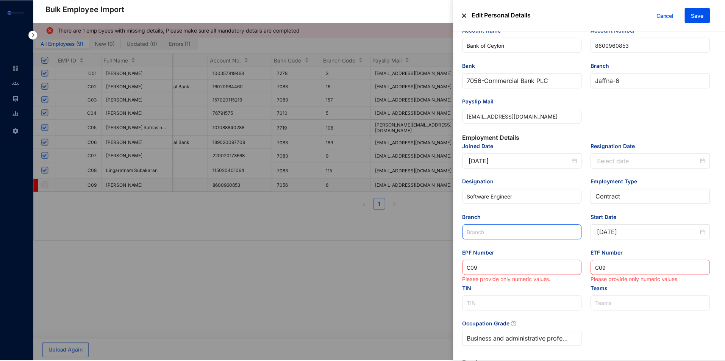
scroll to position [262, 0]
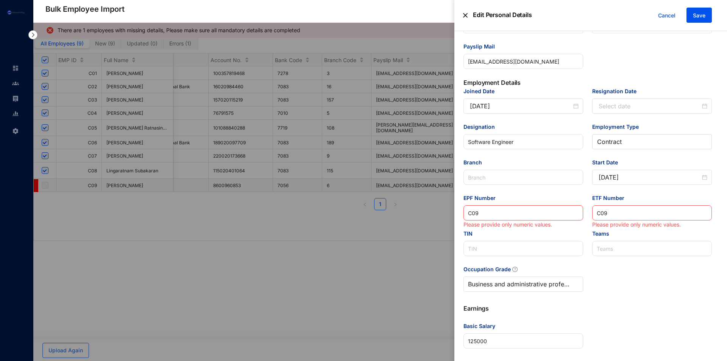
drag, startPoint x: 487, startPoint y: 212, endPoint x: 383, endPoint y: 219, distance: 104.8
click at [383, 361] on div "Edit Personal Details Cancel Save Personal Details Emp ID C09 Full Name [PERSON…" at bounding box center [363, 361] width 727 height 0
drag, startPoint x: 594, startPoint y: 219, endPoint x: 522, endPoint y: 231, distance: 72.2
click at [522, 231] on div "Joined Date [DATE] Resignation Date Designation Software Engineer Employment Ty…" at bounding box center [588, 194] width 258 height 214
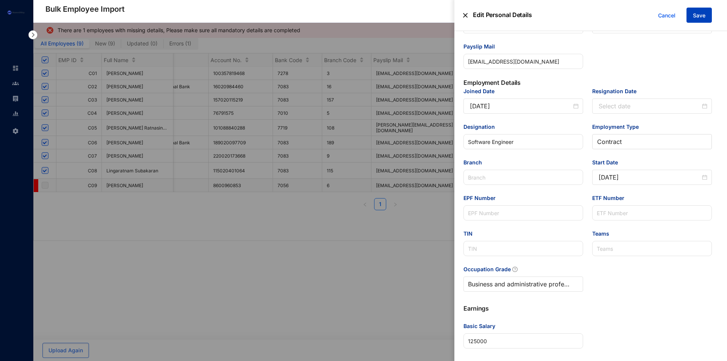
click at [703, 19] on span "Save" at bounding box center [699, 16] width 12 height 8
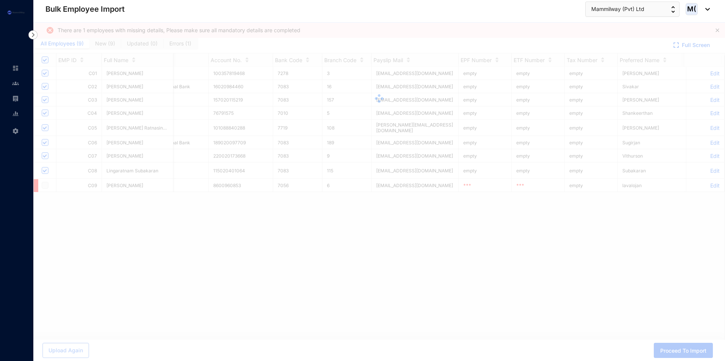
scroll to position [0, 323]
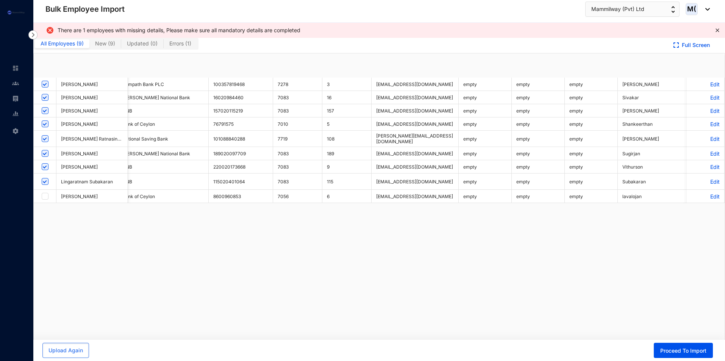
checkbox input "true"
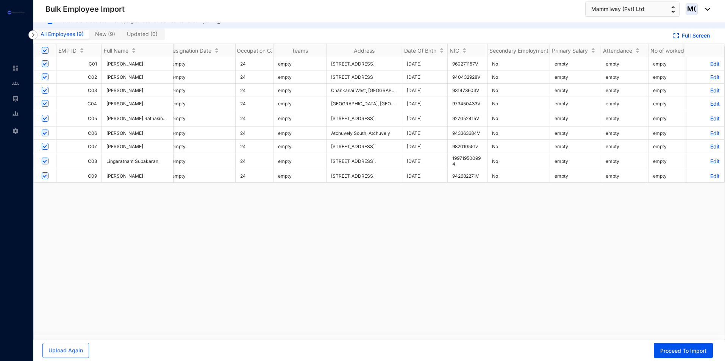
scroll to position [0, 0]
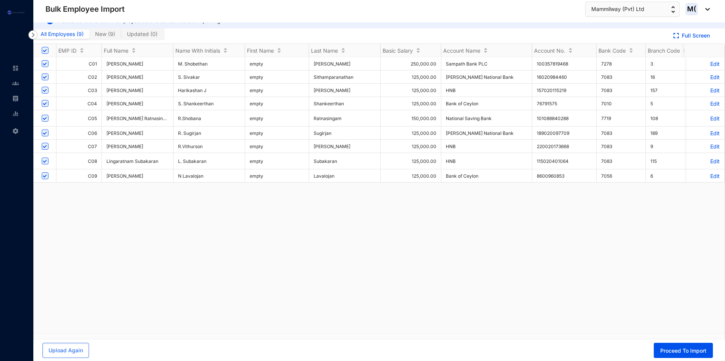
drag, startPoint x: 233, startPoint y: 335, endPoint x: 356, endPoint y: 330, distance: 124.0
click at [440, 330] on div "EMP ID Full Name Name With Initials First Name Last Name Basic Salary Account N…" at bounding box center [379, 198] width 691 height 309
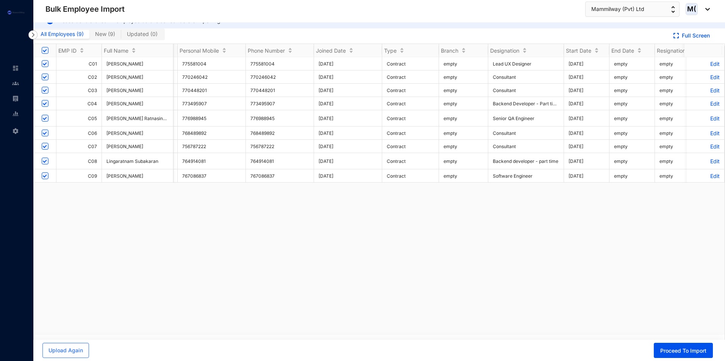
scroll to position [0, 1116]
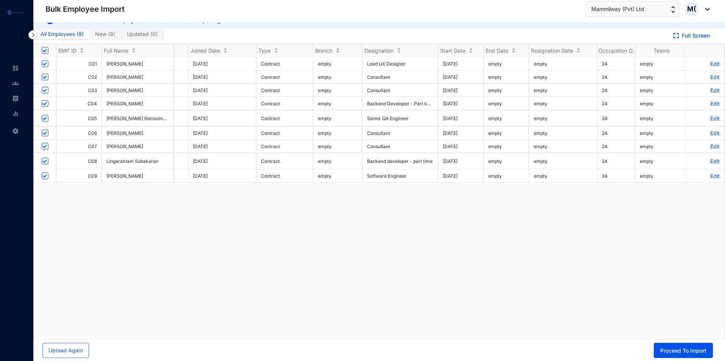
click at [536, 275] on div "C01 [PERSON_NAME] Shobethan empty Mohaneswaran 250,000.00 Sampath Bank PLC 1003…" at bounding box center [379, 196] width 691 height 278
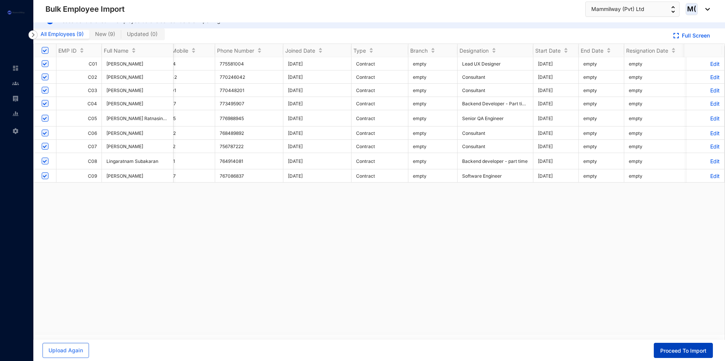
click at [702, 347] on span "Proceed To Import" at bounding box center [683, 351] width 46 height 8
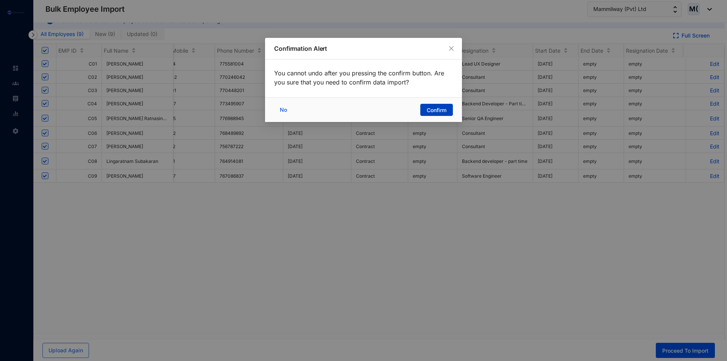
click at [445, 112] on span "Confirm" at bounding box center [437, 110] width 20 height 8
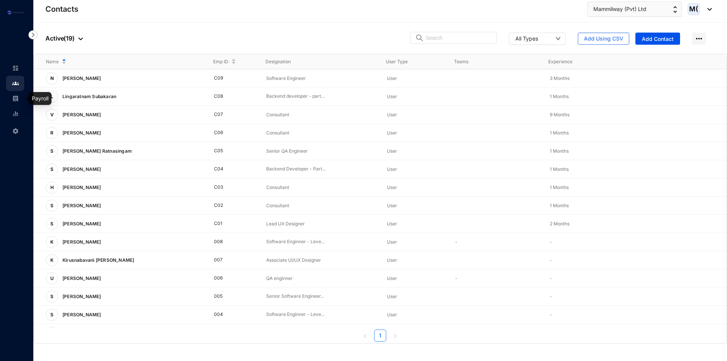
click at [17, 95] on img at bounding box center [15, 98] width 7 height 7
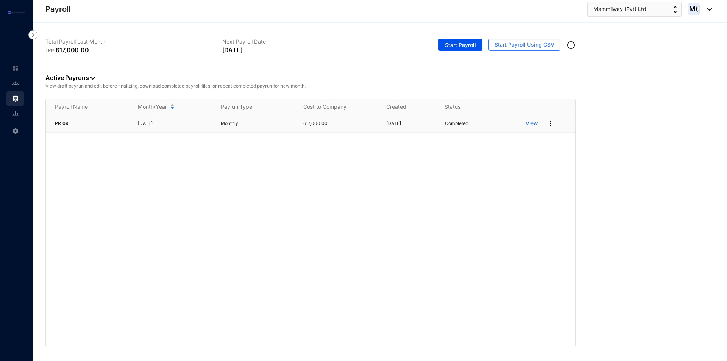
click at [551, 125] on img at bounding box center [551, 124] width 8 height 8
click at [517, 193] on p "Edit Pay Run" at bounding box center [521, 190] width 53 height 13
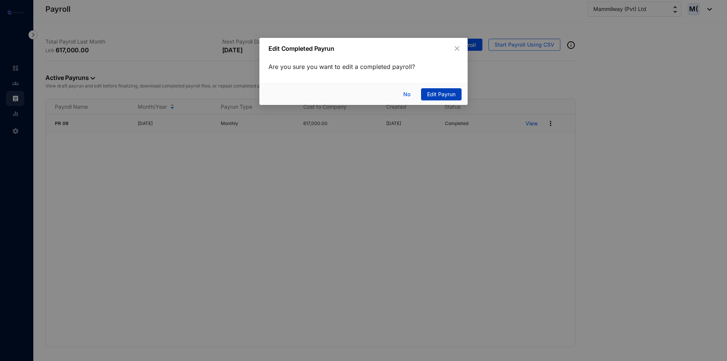
click at [449, 89] on button "Edit Payrun" at bounding box center [441, 94] width 41 height 12
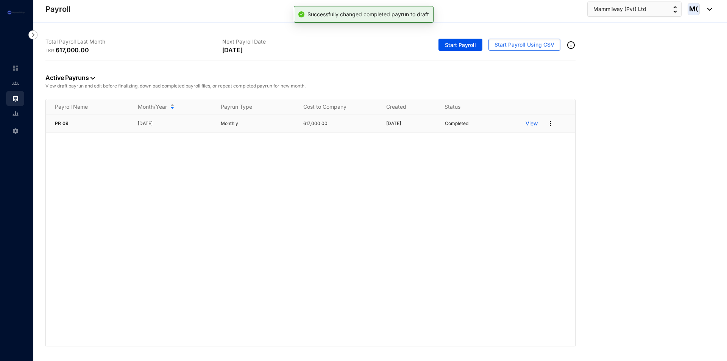
click at [533, 120] on p "View" at bounding box center [532, 124] width 12 height 8
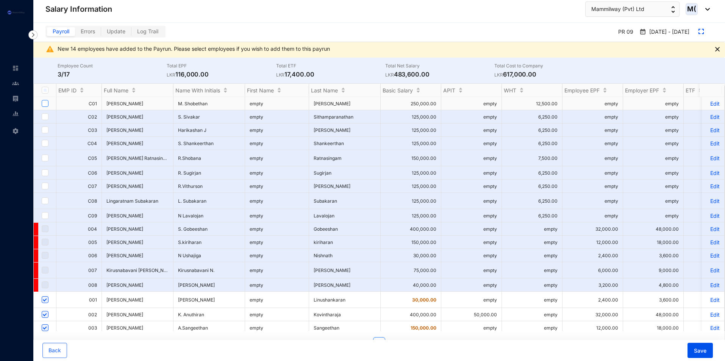
click at [45, 104] on input "checkbox" at bounding box center [45, 103] width 7 height 7
checkbox input "true"
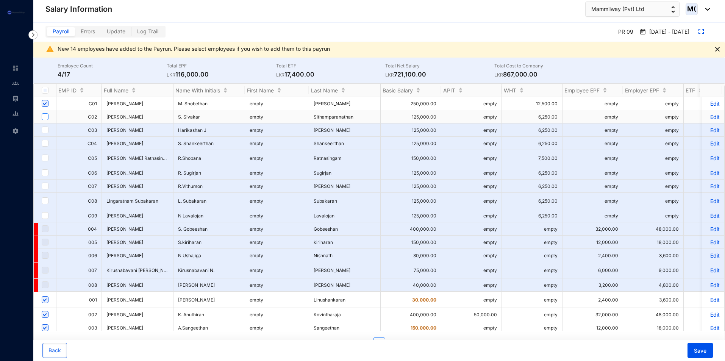
click at [44, 119] on input "checkbox" at bounding box center [45, 116] width 7 height 7
checkbox input "true"
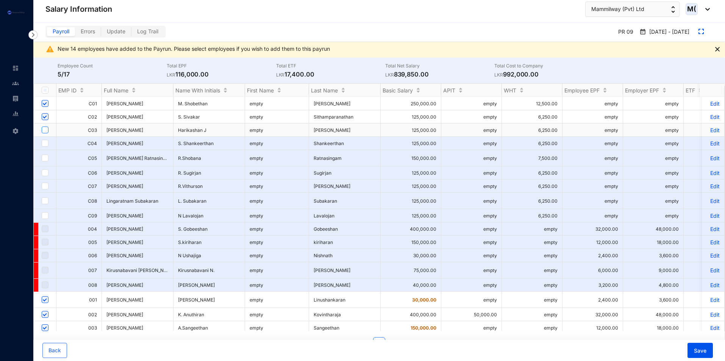
click at [45, 131] on input "checkbox" at bounding box center [45, 130] width 7 height 7
checkbox input "true"
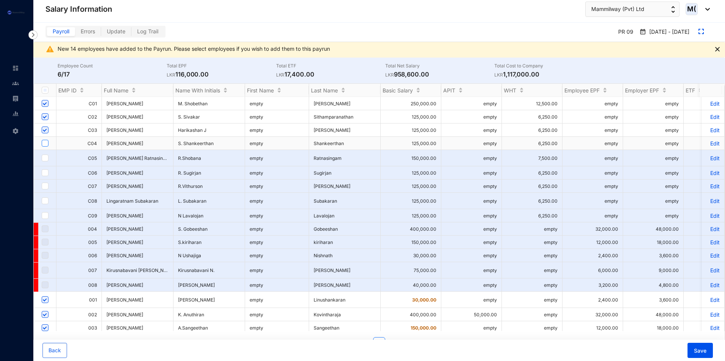
click at [45, 143] on input "checkbox" at bounding box center [45, 143] width 7 height 7
checkbox input "true"
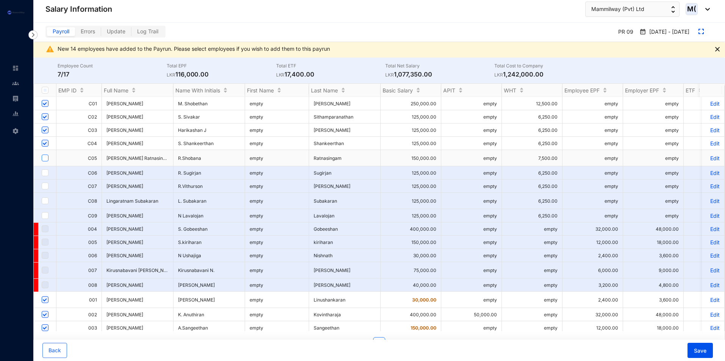
click at [45, 158] on input "checkbox" at bounding box center [45, 158] width 7 height 7
checkbox input "true"
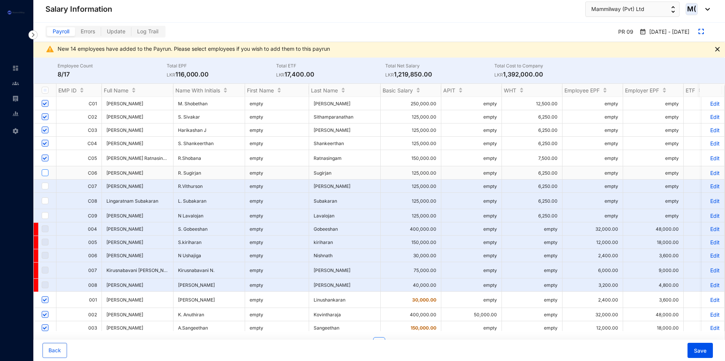
click at [44, 170] on input "checkbox" at bounding box center [45, 172] width 7 height 7
checkbox input "true"
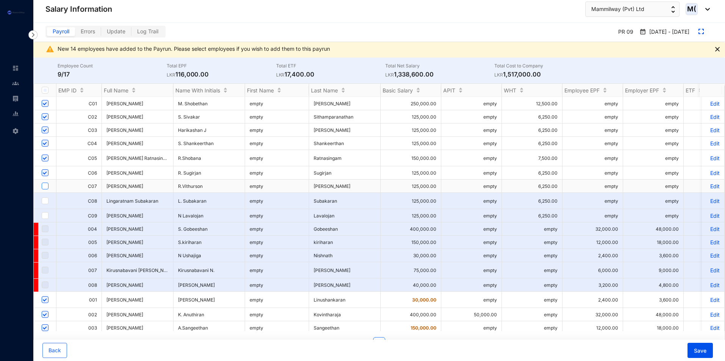
click at [42, 183] on input "checkbox" at bounding box center [45, 186] width 7 height 7
checkbox input "true"
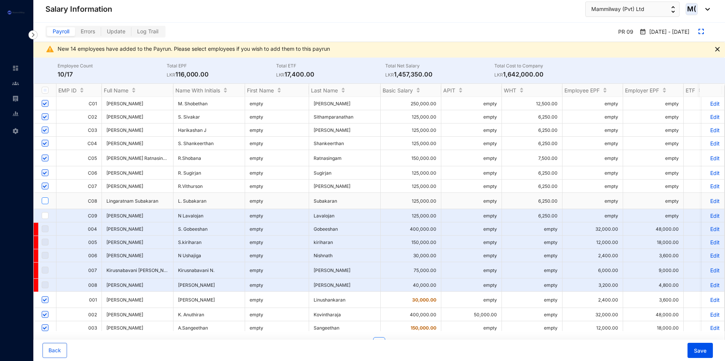
click at [45, 199] on input "checkbox" at bounding box center [45, 200] width 7 height 7
checkbox input "true"
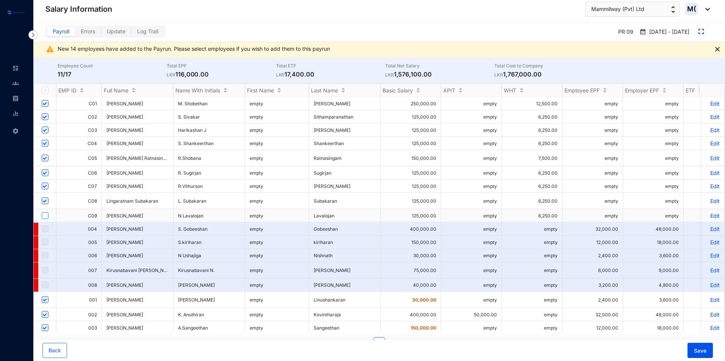
click at [44, 213] on input "checkbox" at bounding box center [45, 215] width 7 height 7
checkbox input "true"
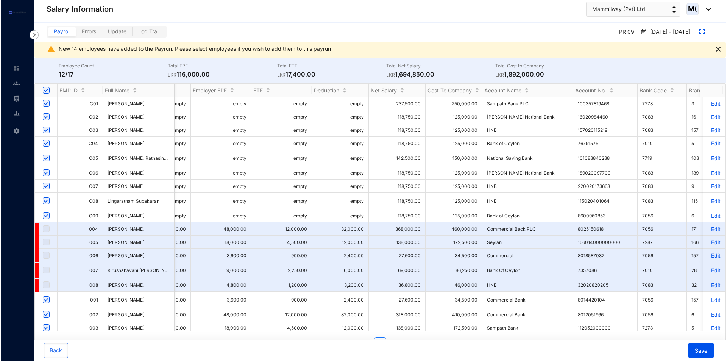
scroll to position [0, 232]
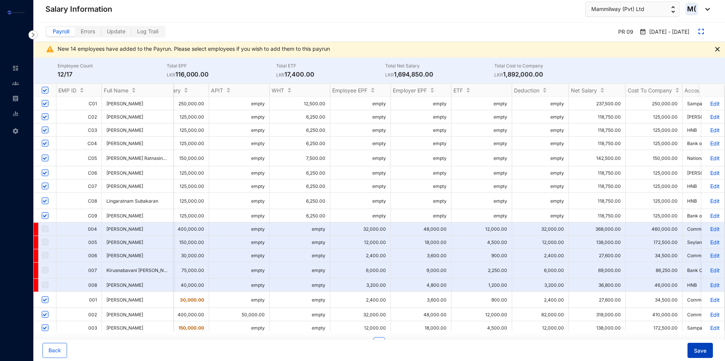
click at [696, 349] on span "Save" at bounding box center [700, 351] width 12 height 8
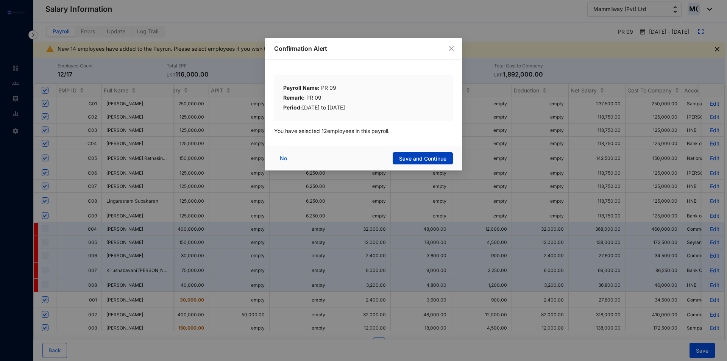
click at [440, 161] on span "Save and Continue" at bounding box center [422, 159] width 47 height 8
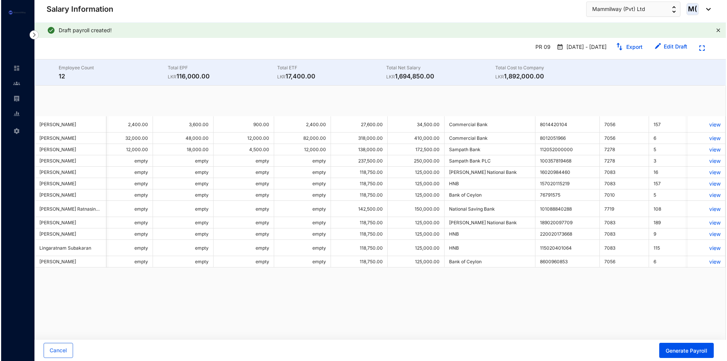
scroll to position [0, 0]
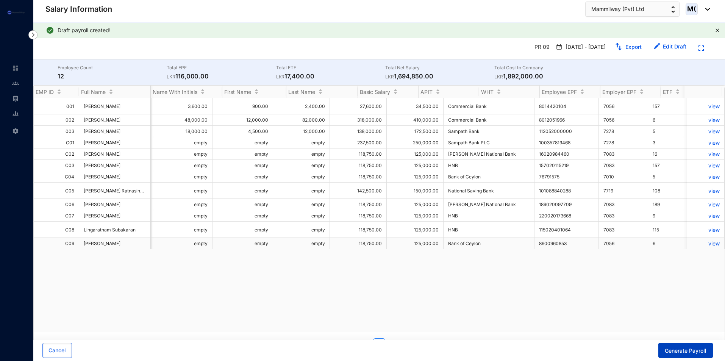
click at [686, 347] on span "Generate Payroll" at bounding box center [686, 351] width 42 height 8
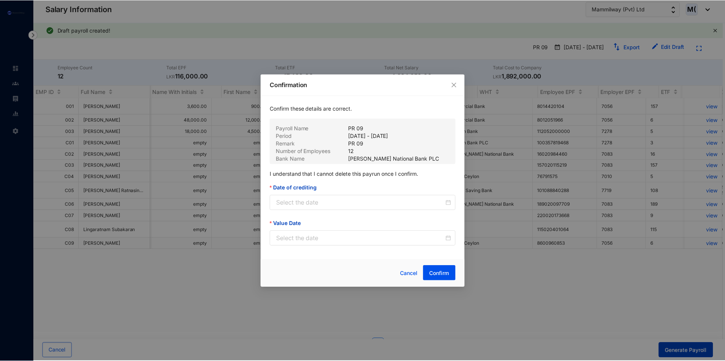
scroll to position [0, 448]
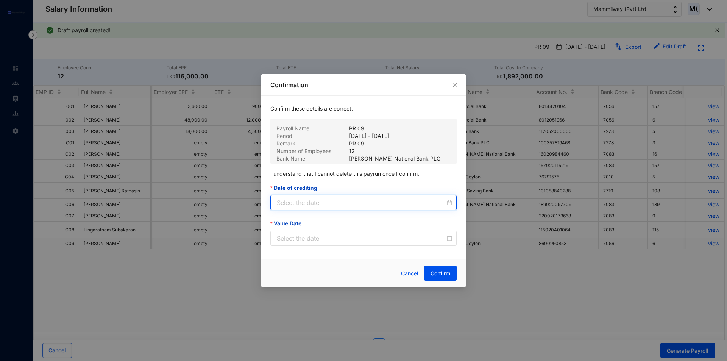
click at [344, 203] on input "Date of crediting" at bounding box center [361, 202] width 169 height 9
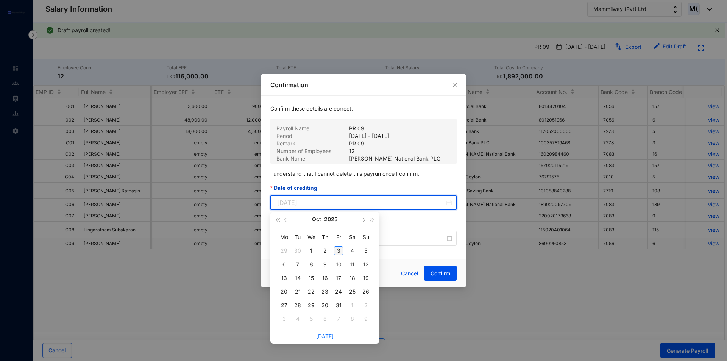
type input "2025-10-03"
click at [340, 249] on div "3" at bounding box center [338, 250] width 9 height 9
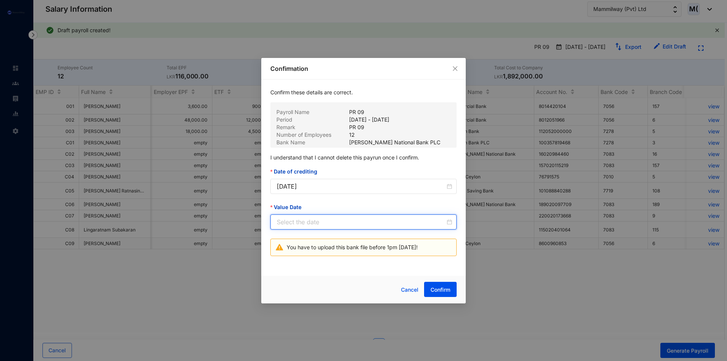
click at [337, 225] on input "Value Date" at bounding box center [361, 221] width 169 height 9
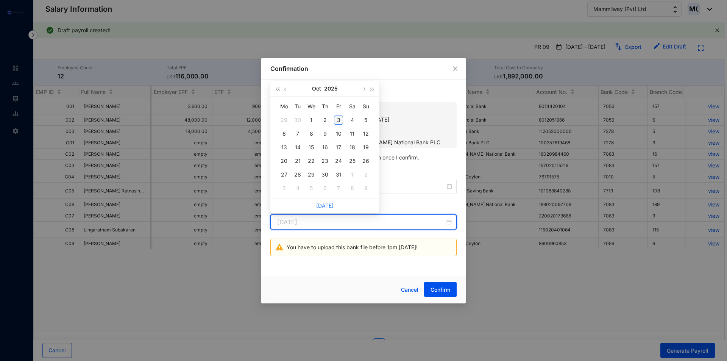
click at [338, 119] on div "3" at bounding box center [338, 120] width 9 height 9
type input "2025-10-03"
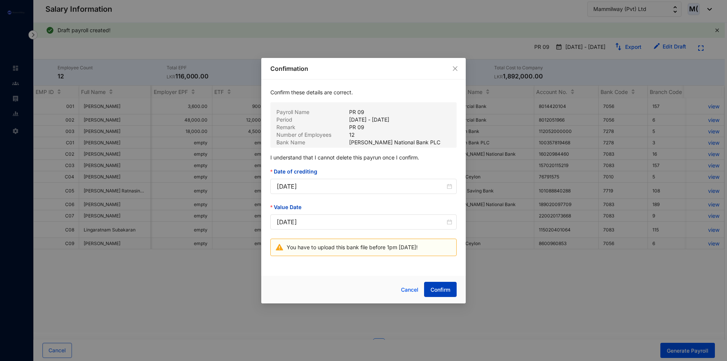
click at [445, 292] on span "Confirm" at bounding box center [441, 290] width 20 height 8
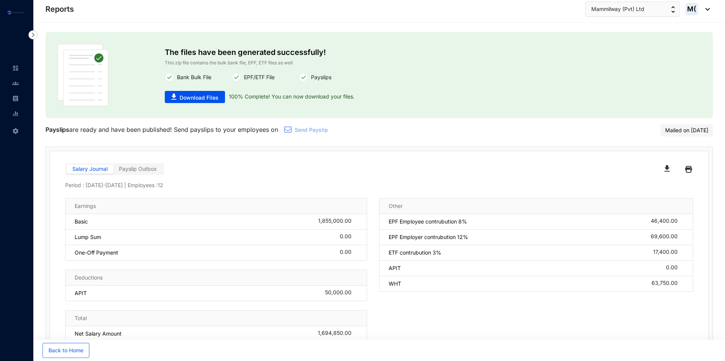
click at [157, 168] on span "Payslip Outbox" at bounding box center [138, 169] width 38 height 6
click at [113, 171] on input "Payslip Outbox" at bounding box center [113, 171] width 0 height 0
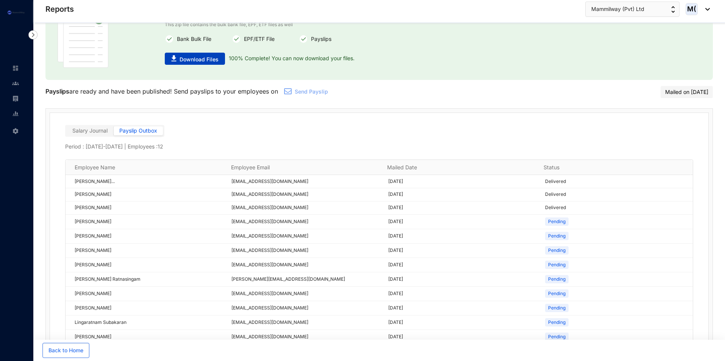
click at [203, 63] on button "Download Files" at bounding box center [195, 59] width 60 height 12
click at [559, 220] on p "Pending" at bounding box center [556, 222] width 17 height 8
click at [519, 149] on p "Period : September 01 - September 30 | Employees : 12" at bounding box center [379, 147] width 628 height 8
